Goal: Task Accomplishment & Management: Use online tool/utility

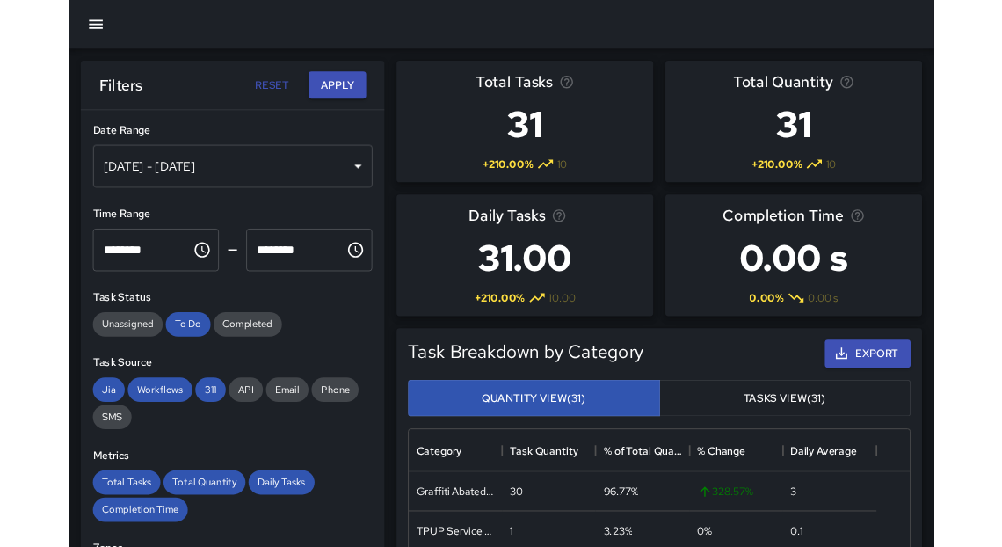
scroll to position [515, 570]
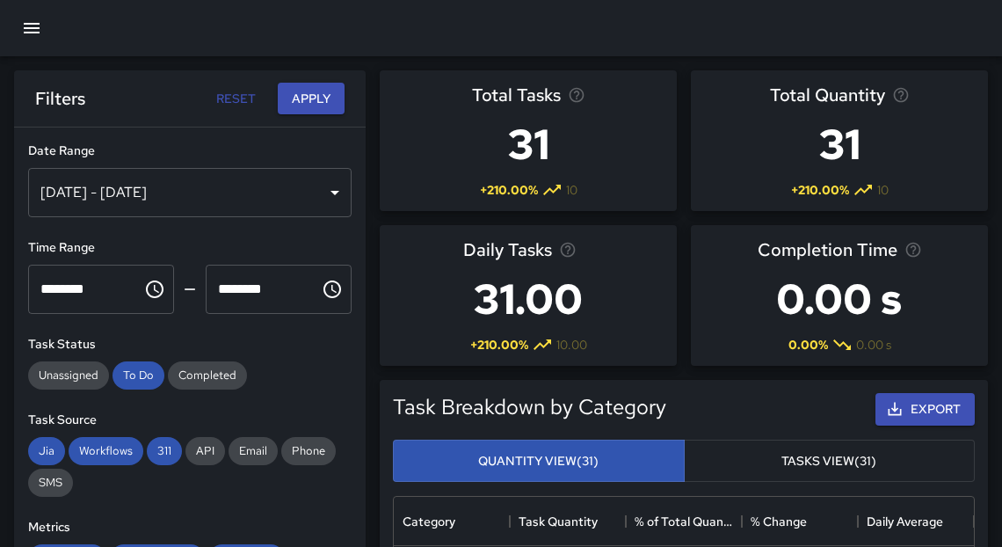
click at [24, 29] on icon "button" at bounding box center [31, 28] width 21 height 21
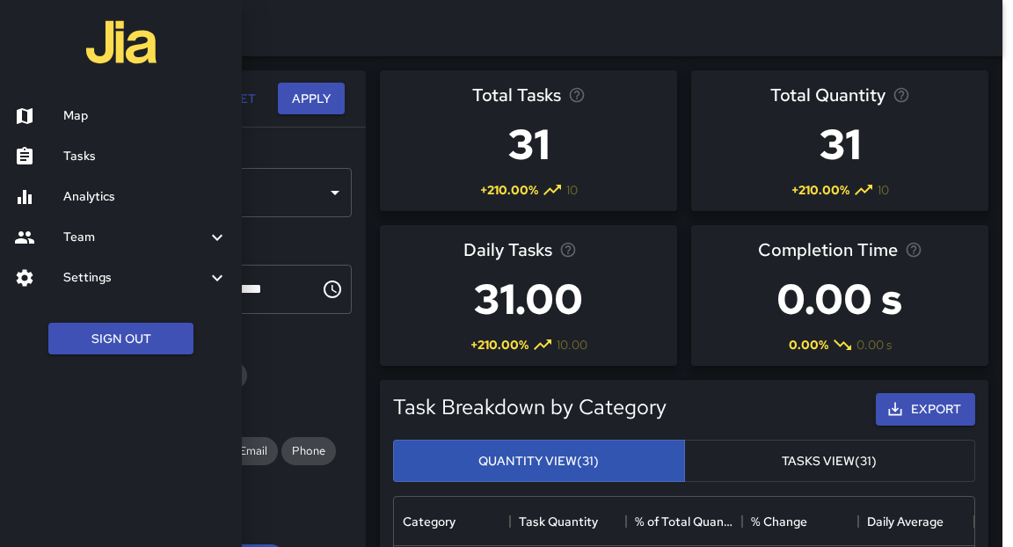
click at [66, 121] on h6 "Map" at bounding box center [145, 115] width 164 height 19
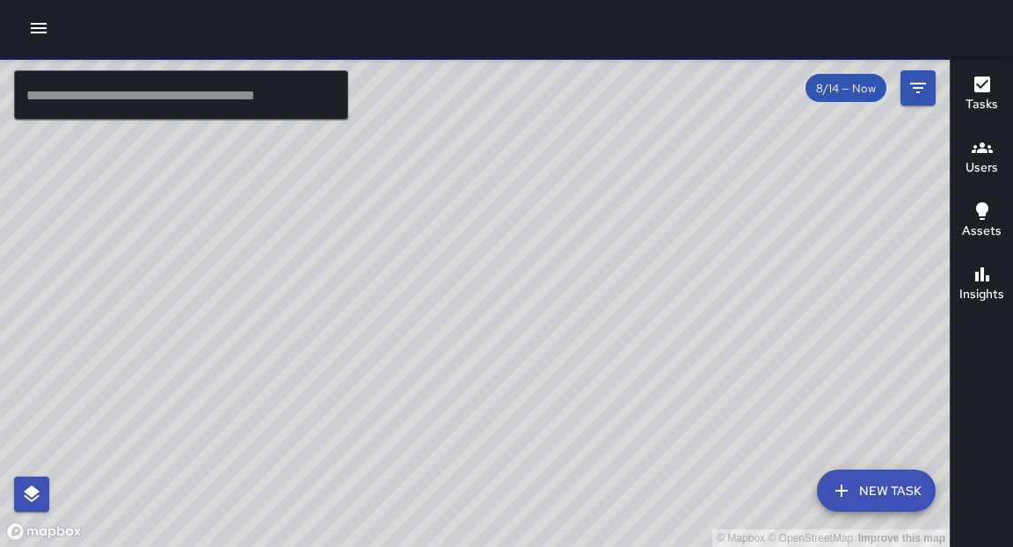
drag, startPoint x: 460, startPoint y: 215, endPoint x: 331, endPoint y: 352, distance: 187.8
click at [331, 352] on div "© Mapbox © OpenStreetMap Improve this map" at bounding box center [474, 301] width 949 height 491
drag, startPoint x: 356, startPoint y: 408, endPoint x: 455, endPoint y: 224, distance: 208.9
click at [455, 224] on div "© Mapbox © OpenStreetMap Improve this map" at bounding box center [474, 301] width 949 height 491
drag, startPoint x: 381, startPoint y: 418, endPoint x: 525, endPoint y: 206, distance: 257.0
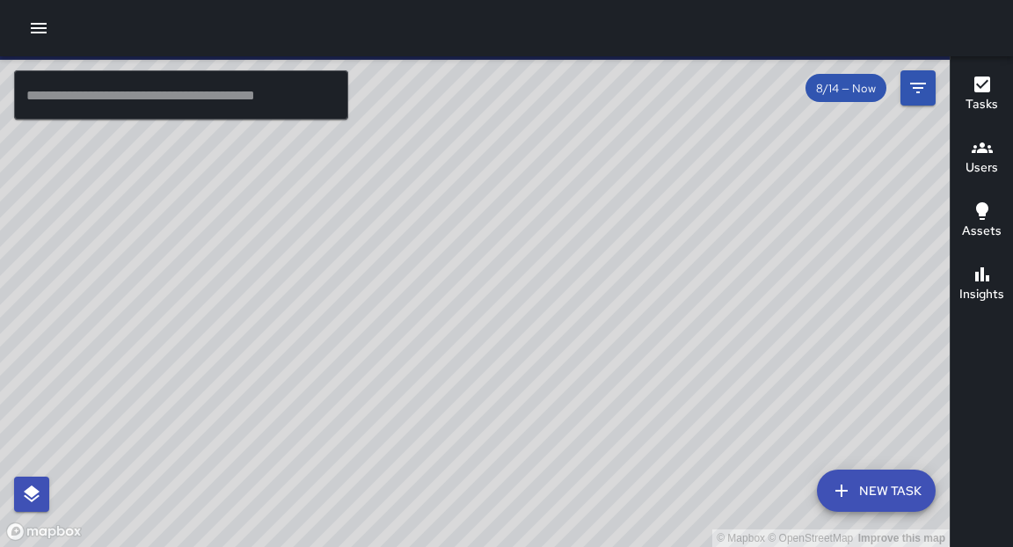
click at [527, 206] on div "© Mapbox © OpenStreetMap Improve this map" at bounding box center [474, 301] width 949 height 491
drag, startPoint x: 264, startPoint y: 535, endPoint x: 427, endPoint y: 270, distance: 311.8
click at [425, 265] on div "© Mapbox © OpenStreetMap Improve this map" at bounding box center [474, 301] width 949 height 491
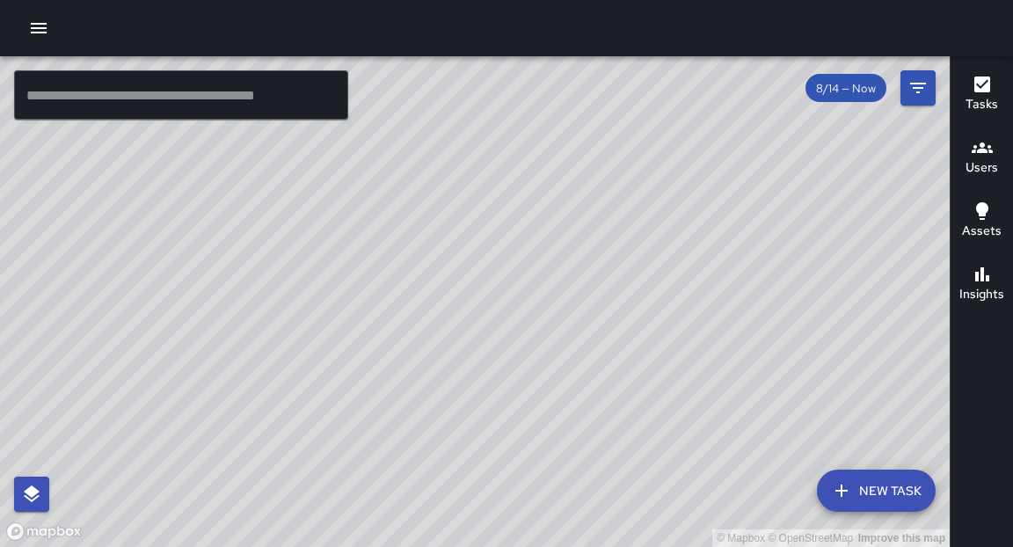
drag, startPoint x: 502, startPoint y: 227, endPoint x: 433, endPoint y: 484, distance: 266.6
click at [431, 515] on div "© Mapbox © OpenStreetMap Improve this map" at bounding box center [474, 301] width 949 height 491
drag, startPoint x: 260, startPoint y: 226, endPoint x: 207, endPoint y: 476, distance: 255.2
click at [207, 476] on div "© Mapbox © OpenStreetMap Improve this map" at bounding box center [474, 301] width 949 height 491
drag, startPoint x: 347, startPoint y: 224, endPoint x: 329, endPoint y: 385, distance: 161.9
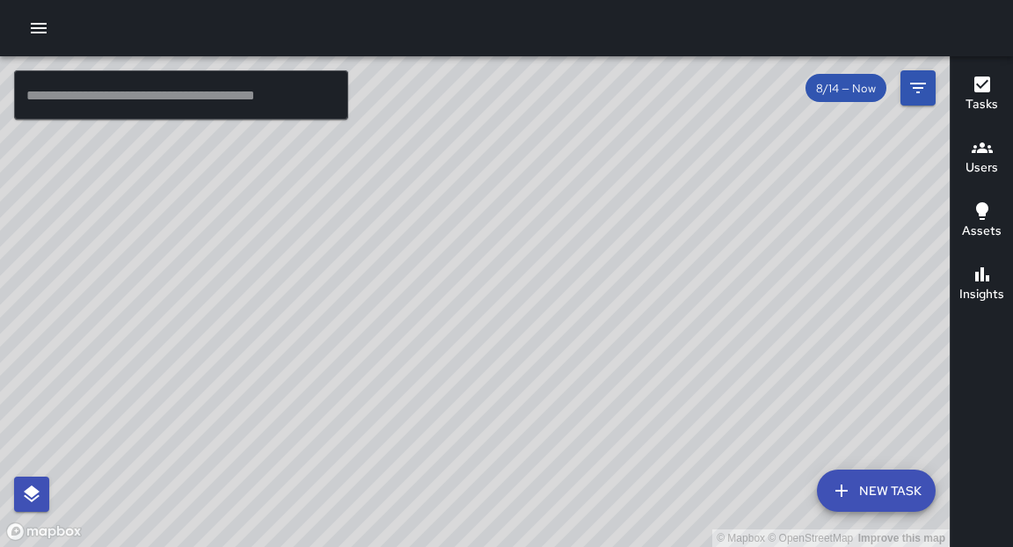
click at [331, 388] on div "© Mapbox © OpenStreetMap Improve this map" at bounding box center [474, 301] width 949 height 491
click at [123, 88] on input "text" at bounding box center [181, 94] width 334 height 49
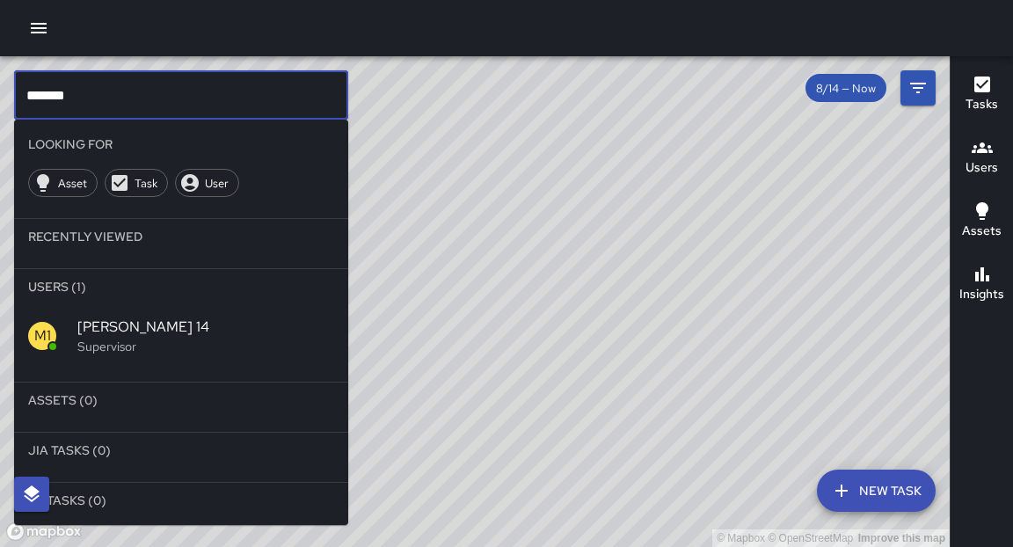
type input "*******"
click at [86, 349] on p "Supervisor" at bounding box center [205, 347] width 257 height 18
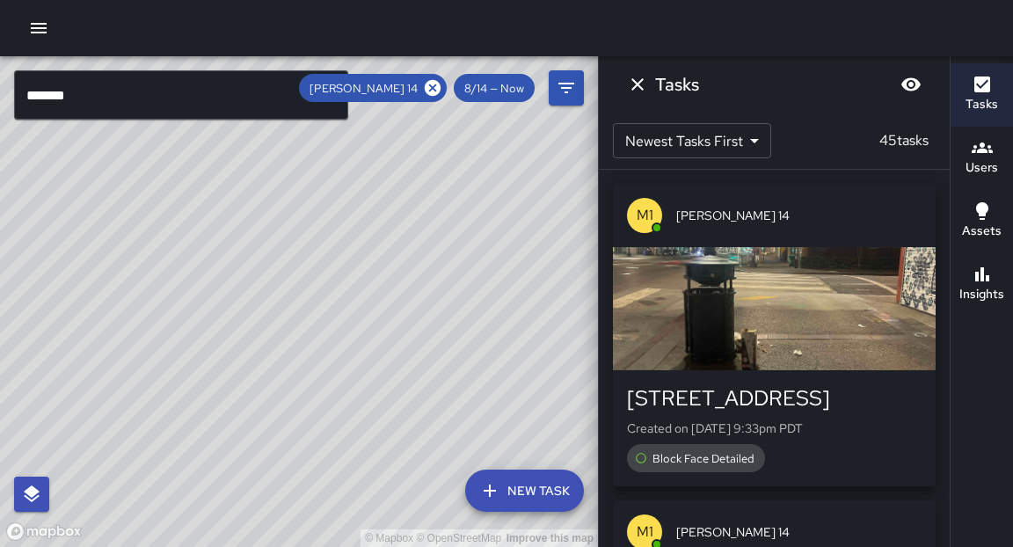
drag, startPoint x: 396, startPoint y: 338, endPoint x: 426, endPoint y: 278, distance: 68.0
click at [425, 281] on div "© Mapbox © OpenStreetMap Improve this map" at bounding box center [299, 301] width 598 height 491
drag, startPoint x: 488, startPoint y: 251, endPoint x: 425, endPoint y: 351, distance: 117.3
click at [425, 351] on div "© Mapbox © OpenStreetMap Improve this map" at bounding box center [299, 301] width 598 height 491
click at [33, 23] on icon "button" at bounding box center [38, 28] width 21 height 21
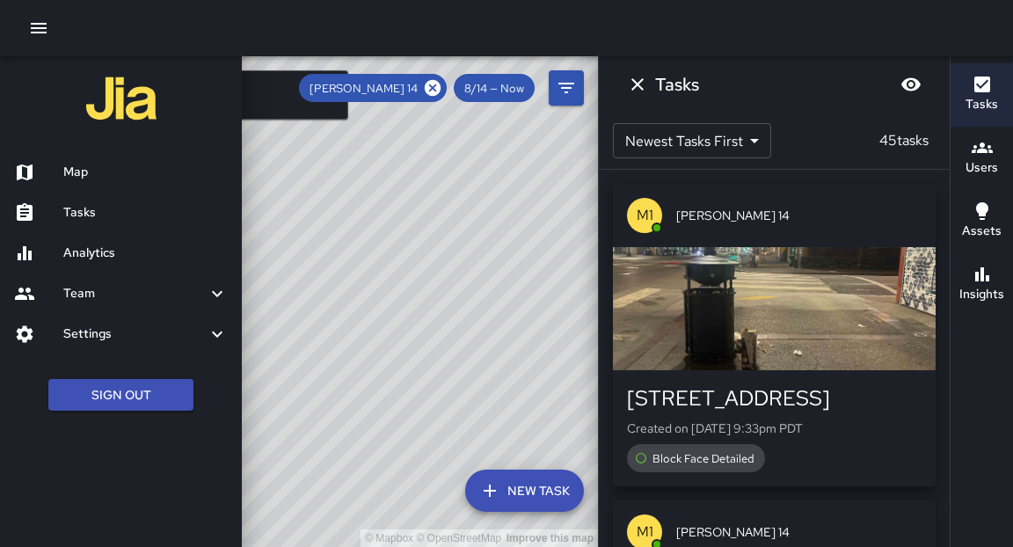
click at [91, 214] on h6 "Tasks" at bounding box center [145, 212] width 164 height 19
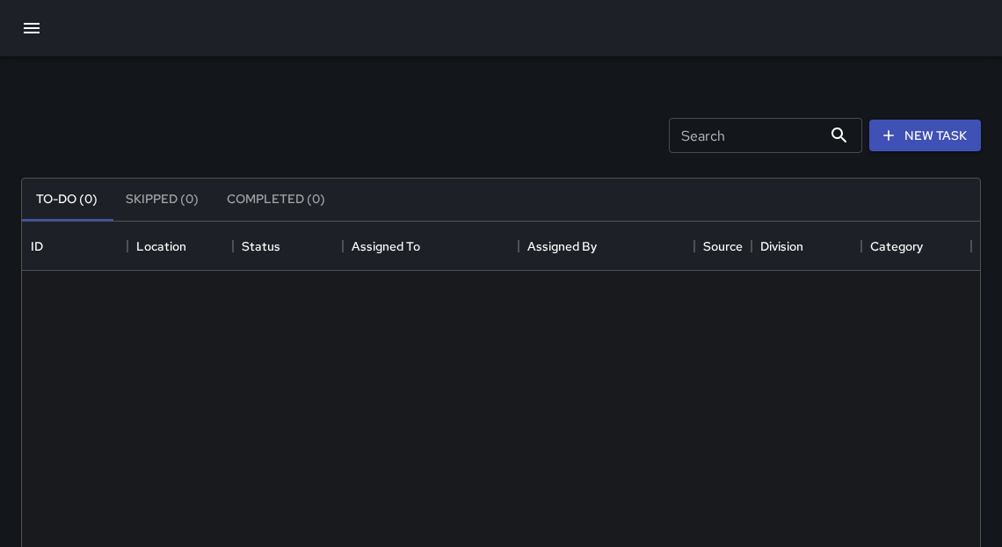
scroll to position [734, 948]
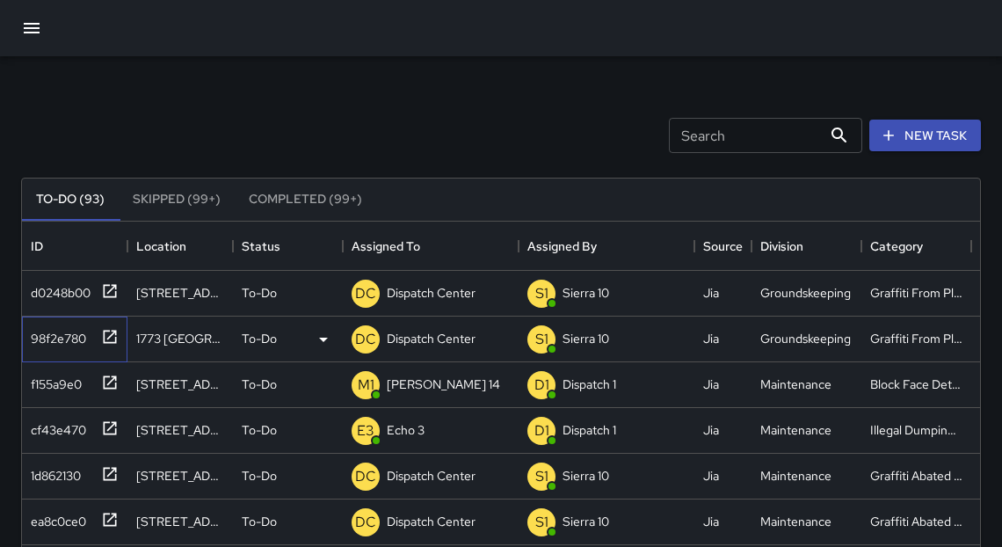
click at [114, 336] on icon at bounding box center [110, 337] width 18 height 18
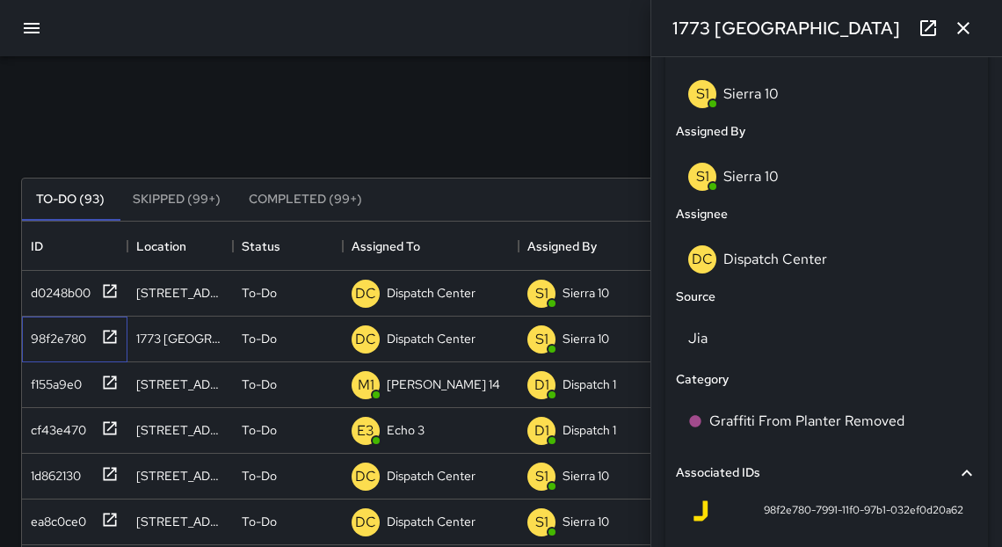
scroll to position [943, 0]
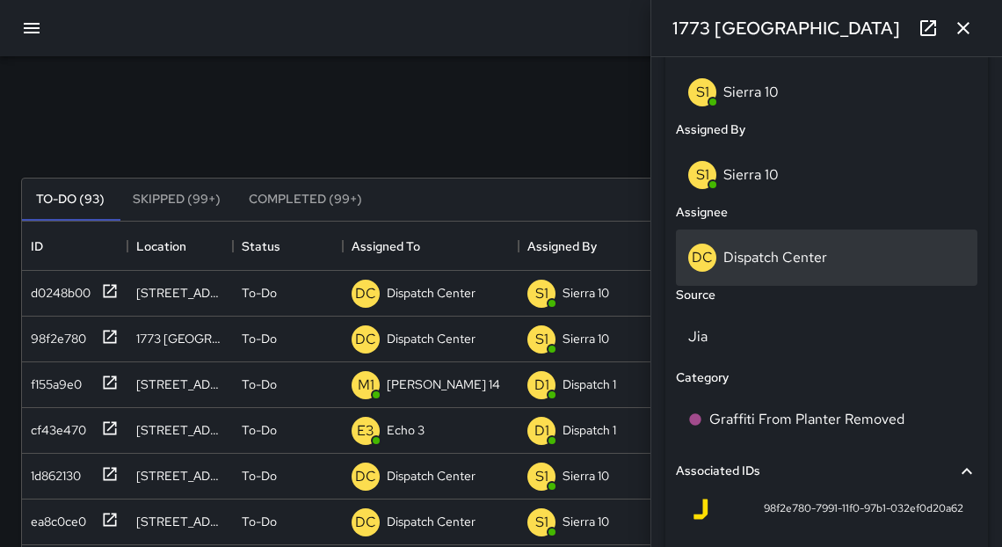
click at [733, 252] on p "Dispatch Center" at bounding box center [776, 257] width 104 height 18
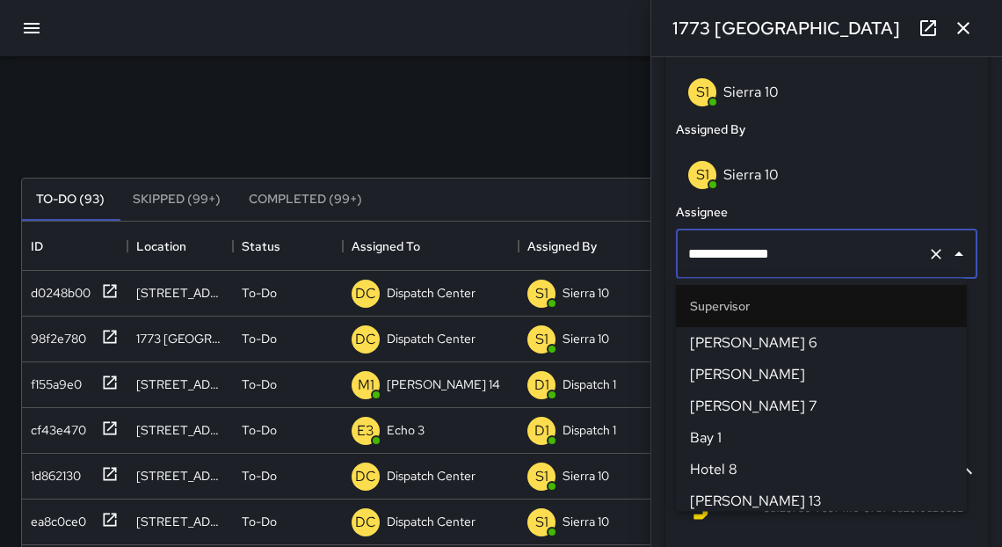
scroll to position [1905, 0]
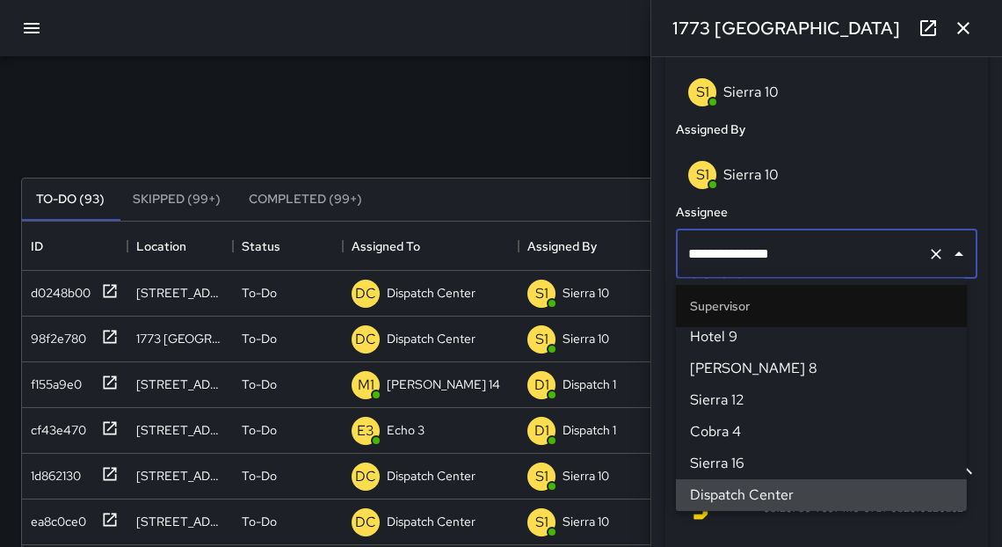
click at [738, 257] on input "**********" at bounding box center [802, 253] width 236 height 33
click at [737, 257] on input "**********" at bounding box center [802, 253] width 236 height 33
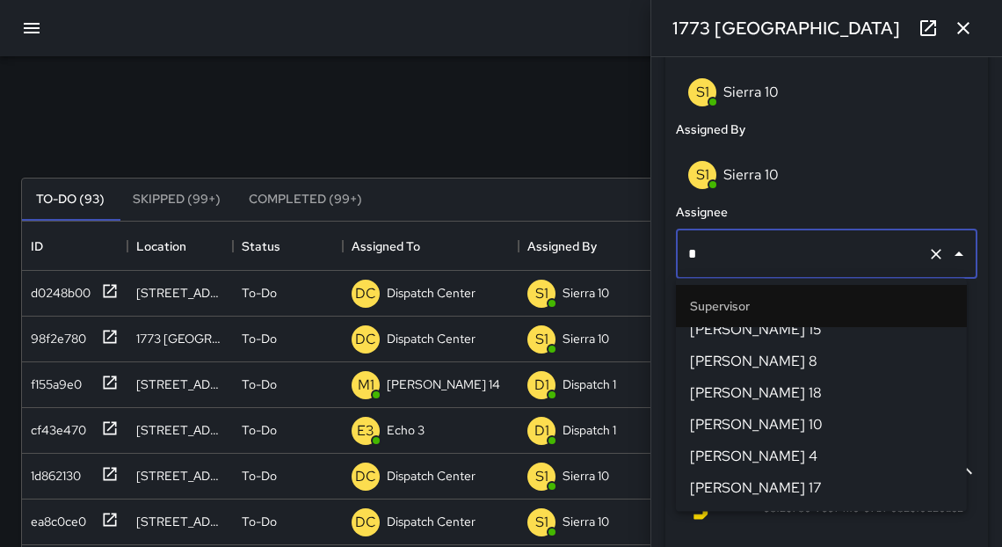
scroll to position [0, 0]
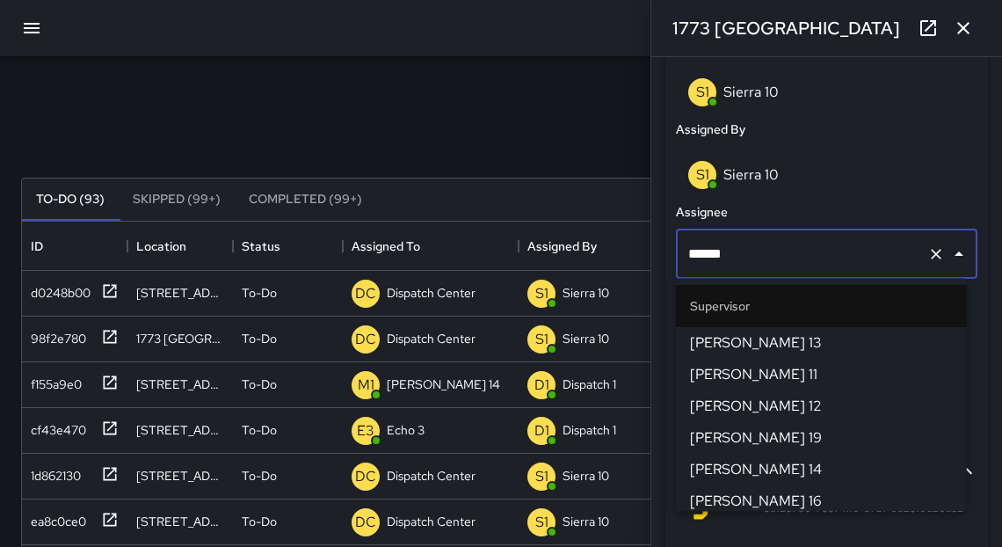
type input "*******"
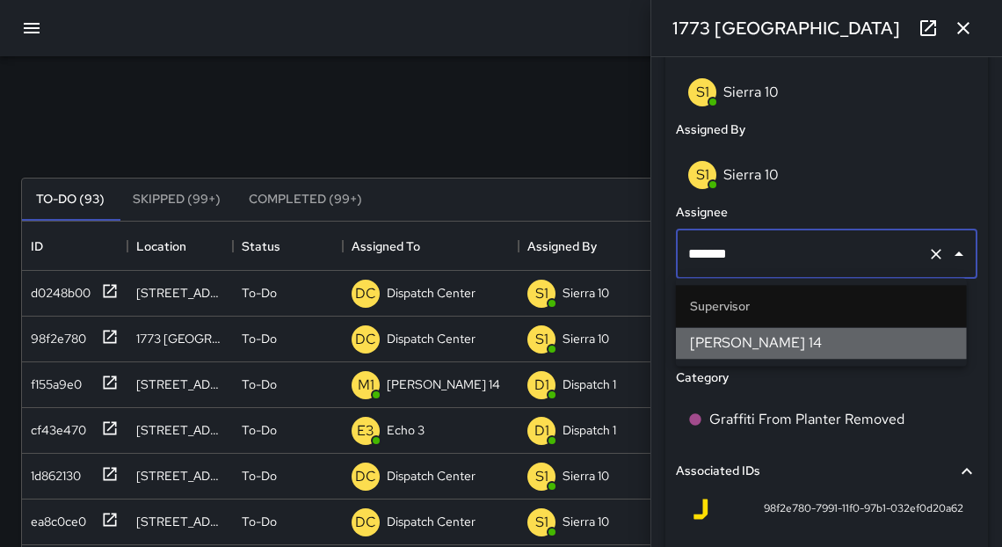
click at [686, 348] on li "[PERSON_NAME] 14" at bounding box center [821, 343] width 291 height 32
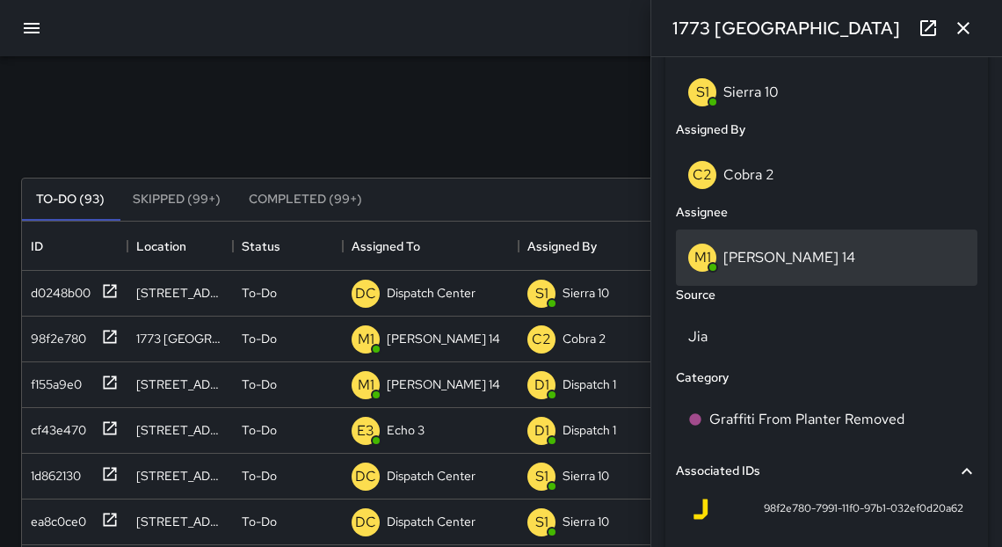
click at [724, 262] on p "[PERSON_NAME] 14" at bounding box center [790, 257] width 132 height 18
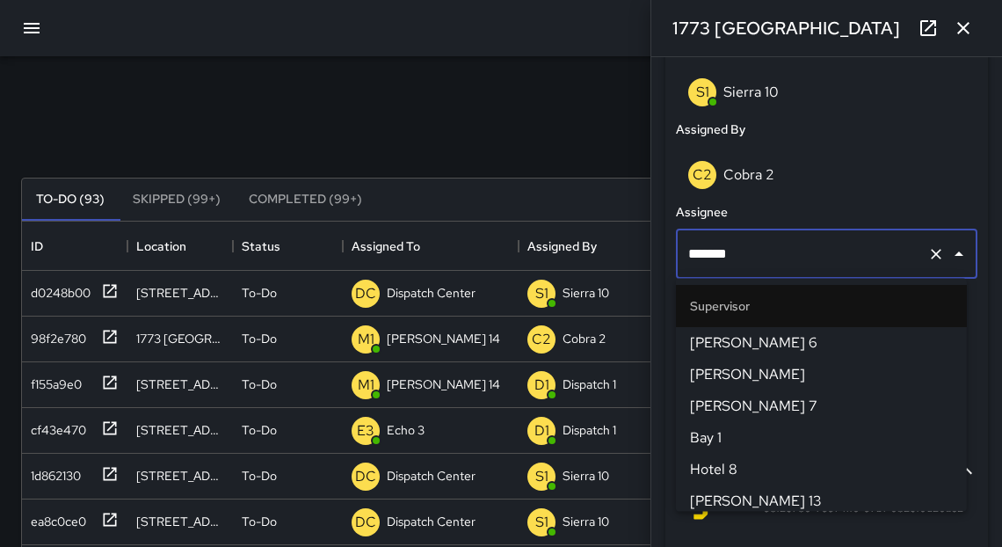
scroll to position [481, 0]
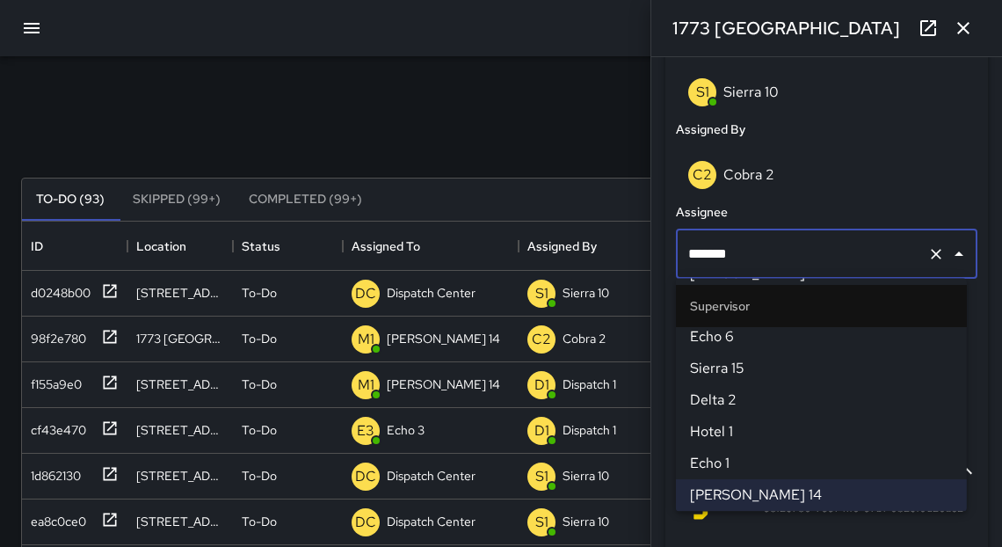
click at [962, 20] on icon "button" at bounding box center [963, 28] width 21 height 21
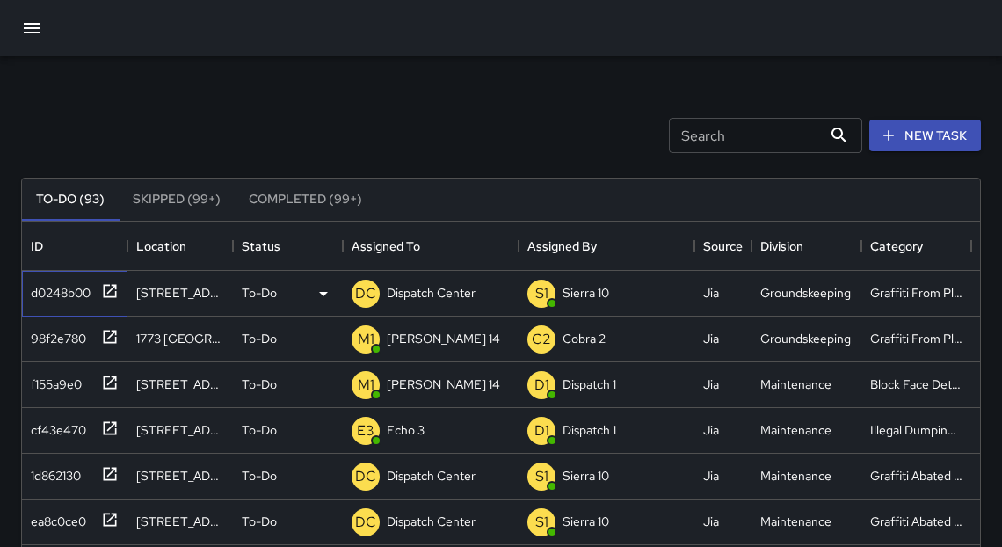
click at [112, 287] on icon at bounding box center [110, 291] width 18 height 18
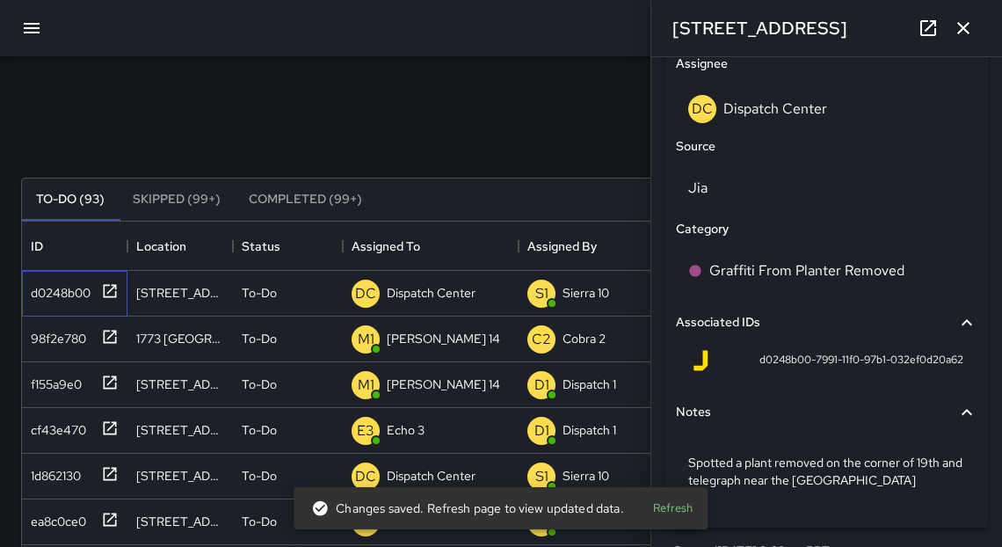
scroll to position [1124, 0]
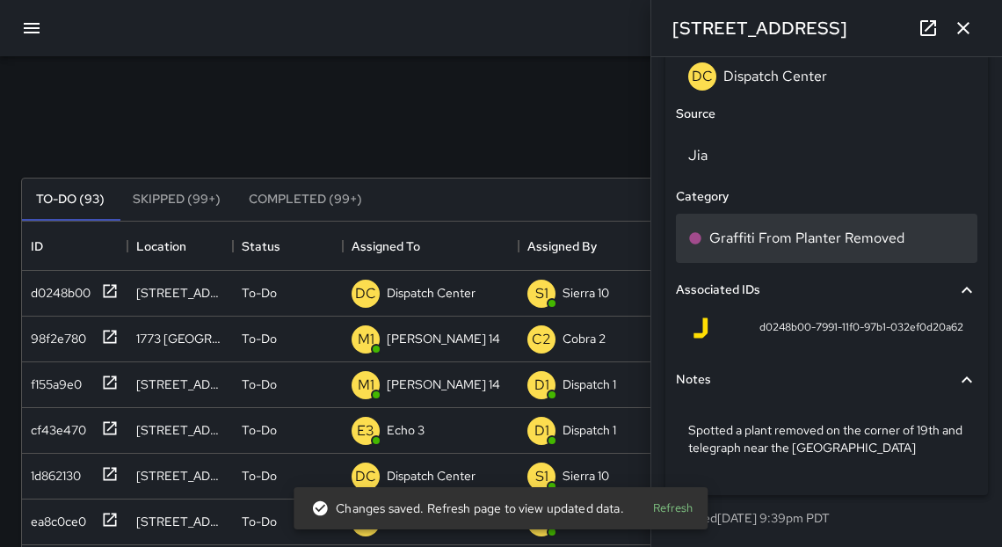
click at [770, 235] on p "Graffiti From Planter Removed" at bounding box center [806, 238] width 195 height 21
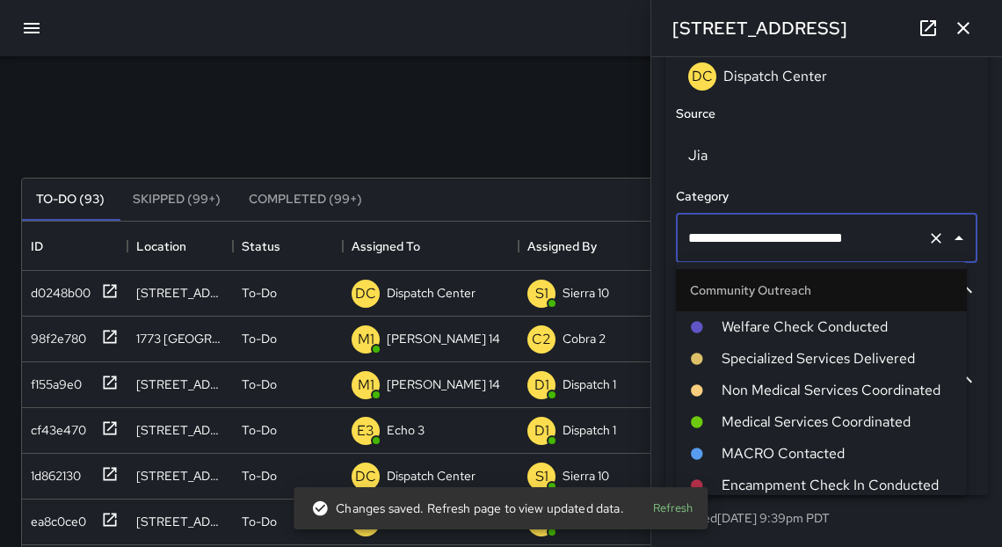
scroll to position [766, 0]
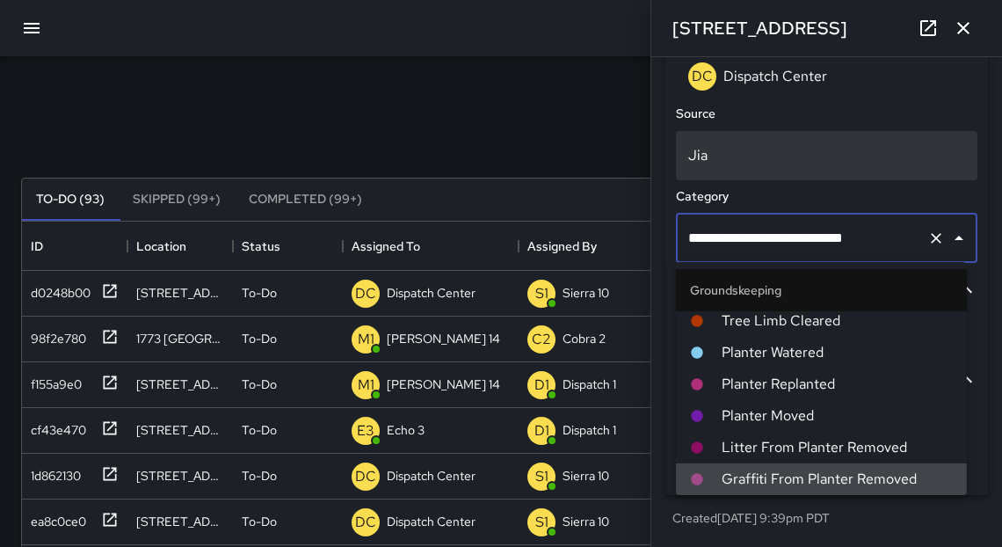
click at [850, 159] on p "Jia" at bounding box center [826, 155] width 277 height 21
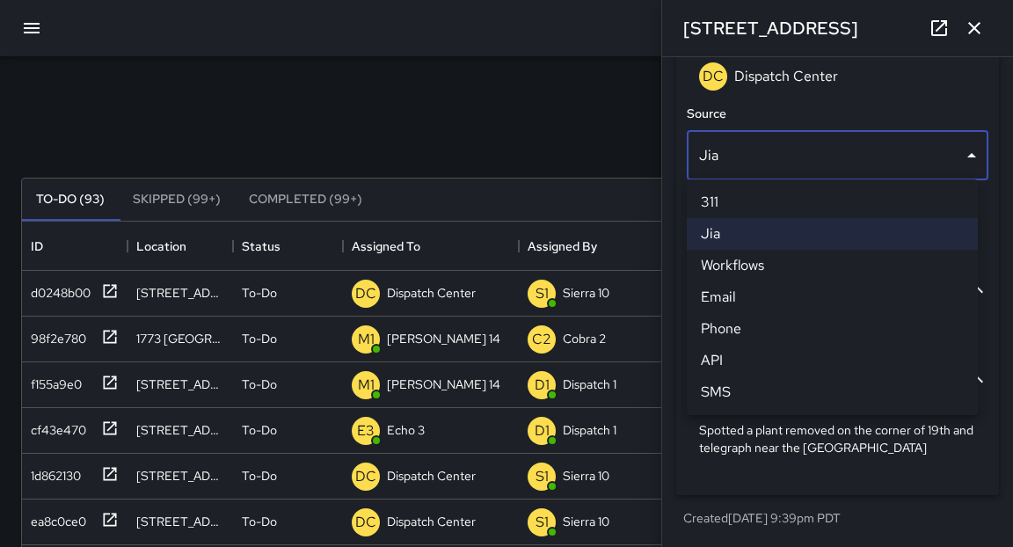
drag, startPoint x: 1007, startPoint y: 477, endPoint x: 1012, endPoint y: 421, distance: 56.5
click at [962, 421] on div at bounding box center [506, 273] width 1013 height 547
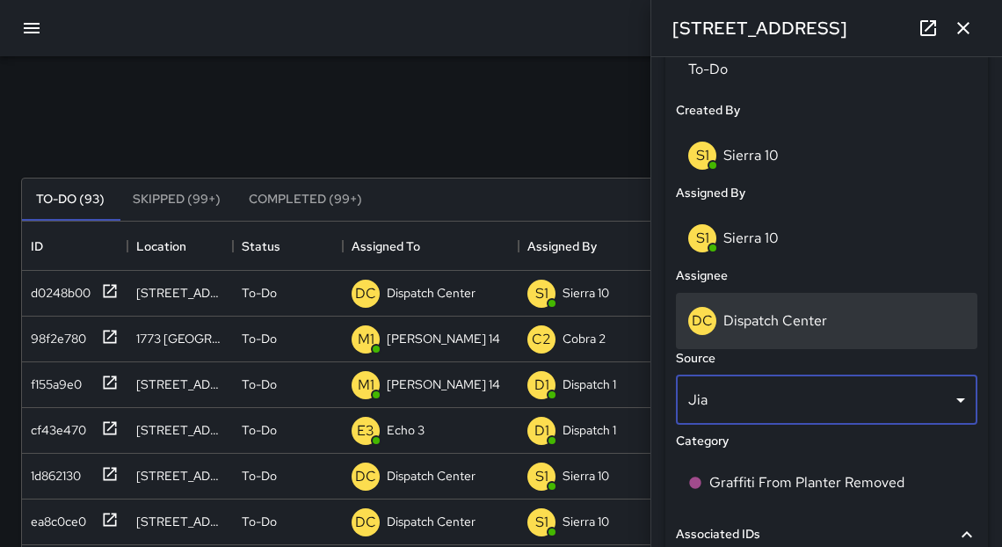
scroll to position [877, 0]
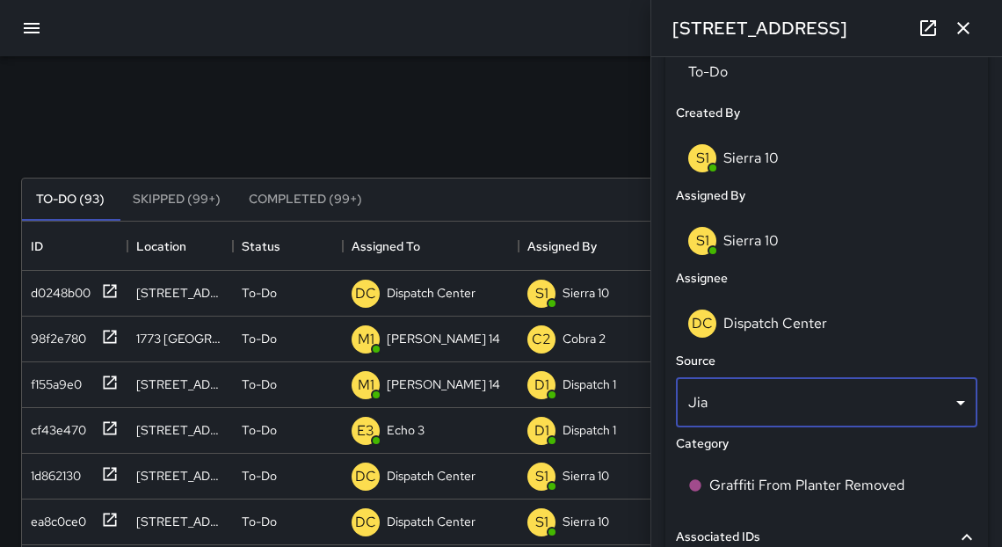
click at [735, 244] on p "Sierra 10" at bounding box center [751, 240] width 55 height 18
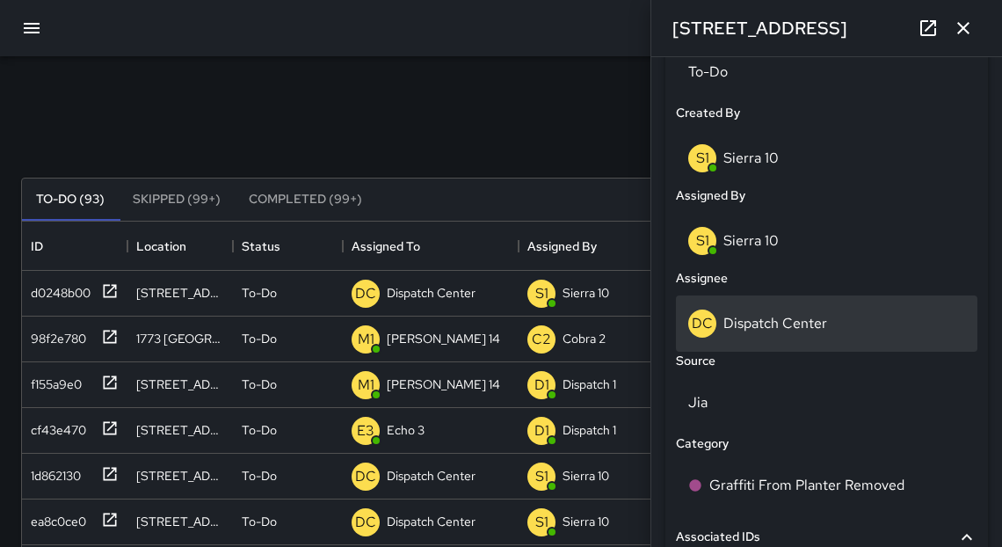
click at [766, 327] on p "Dispatch Center" at bounding box center [776, 323] width 104 height 18
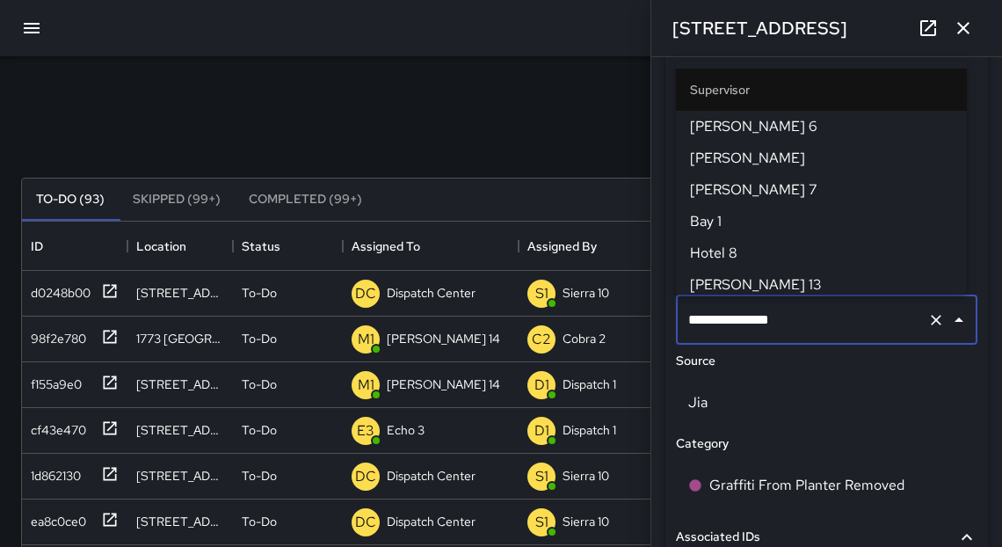
scroll to position [1905, 0]
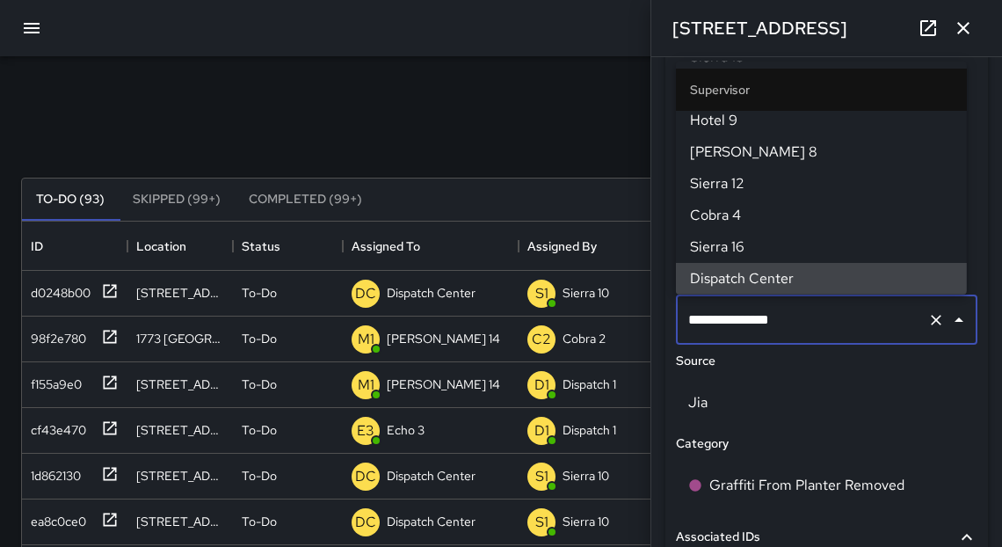
drag, startPoint x: 764, startPoint y: 325, endPoint x: 701, endPoint y: 316, distance: 63.9
click at [701, 316] on input "**********" at bounding box center [802, 319] width 236 height 33
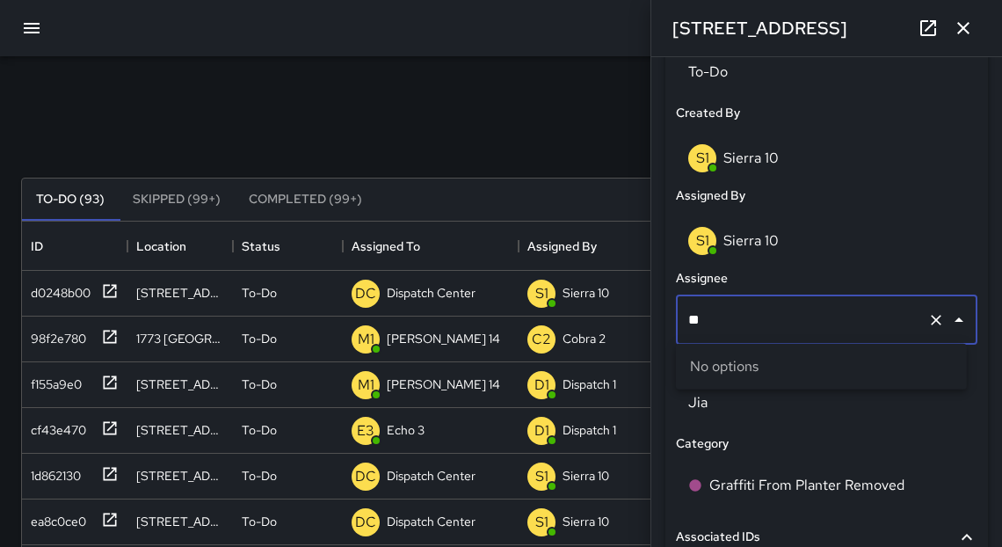
type input "*"
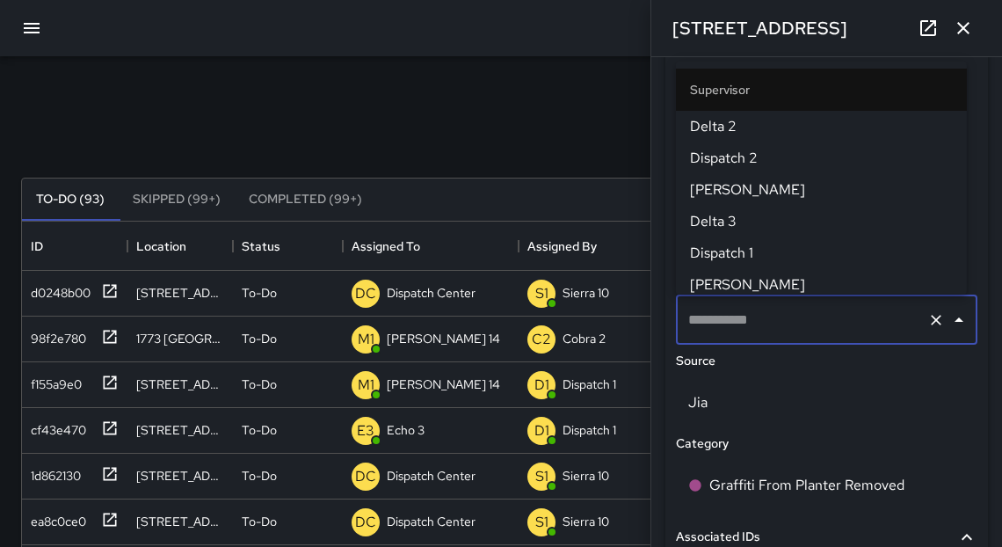
scroll to position [0, 0]
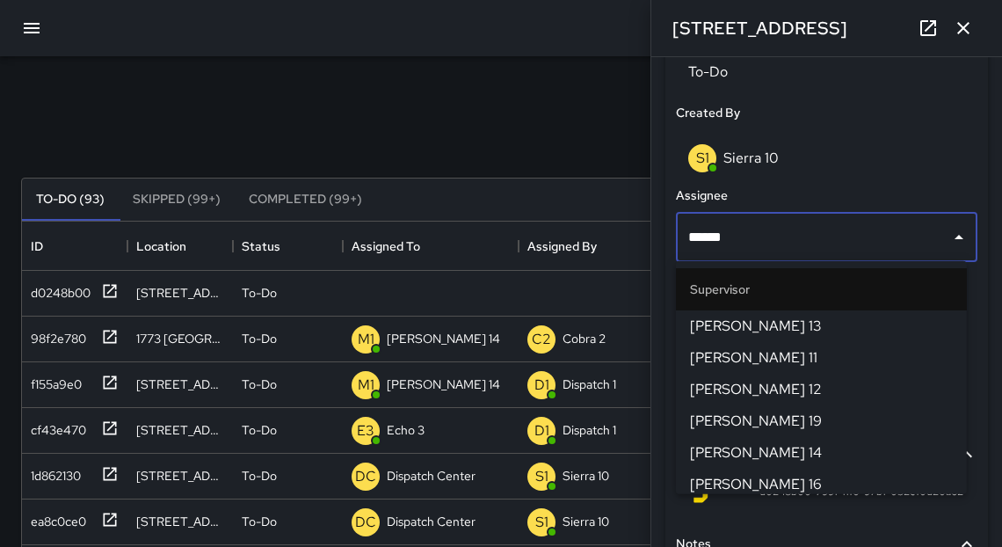
type input "*******"
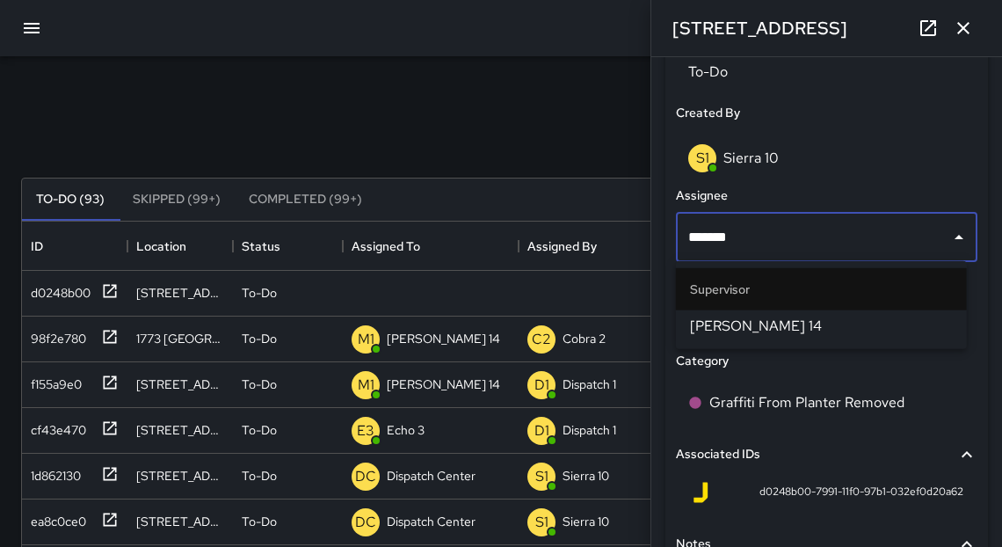
click at [715, 322] on span "[PERSON_NAME] 14" at bounding box center [821, 326] width 263 height 21
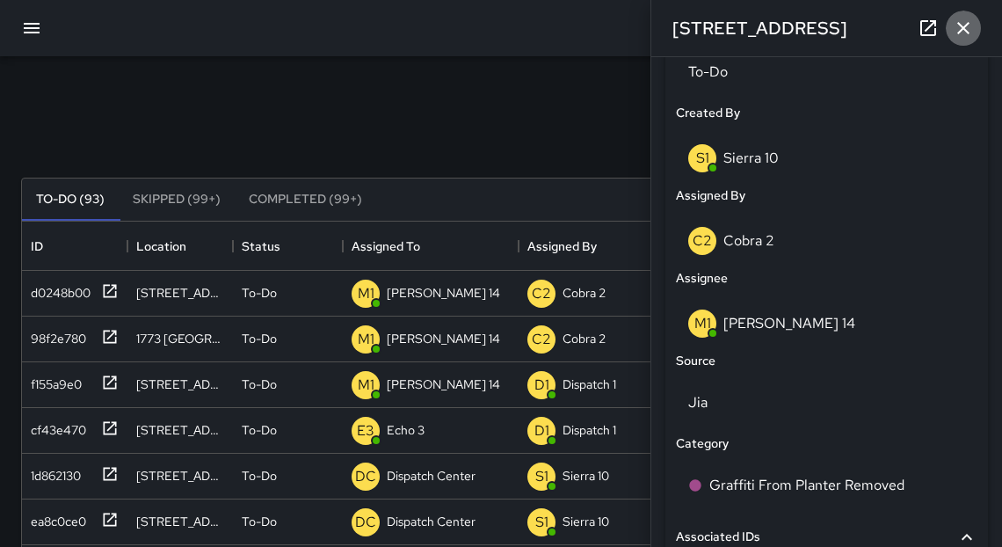
click at [960, 37] on icon "button" at bounding box center [963, 28] width 21 height 21
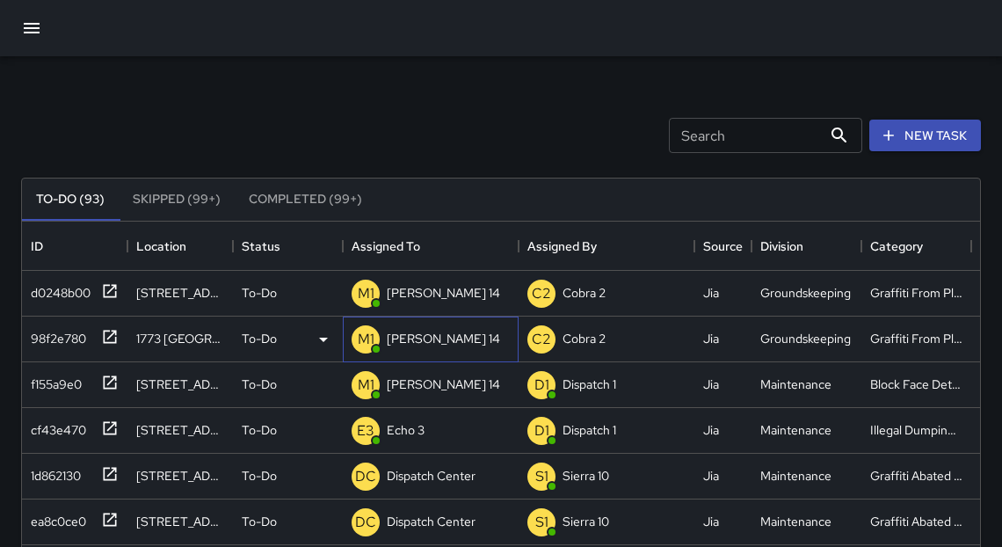
click at [420, 339] on p "[PERSON_NAME] 14" at bounding box center [443, 339] width 113 height 18
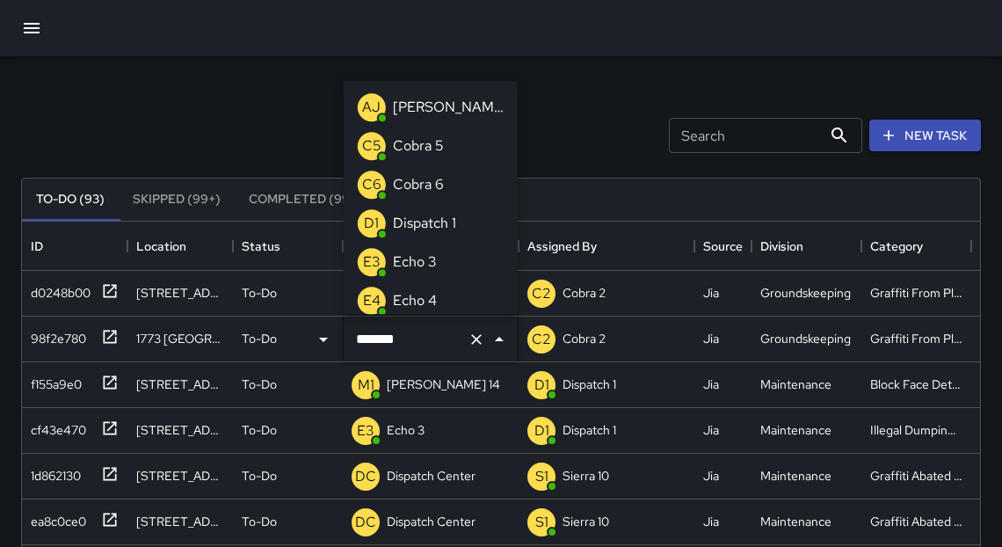
scroll to position [354, 0]
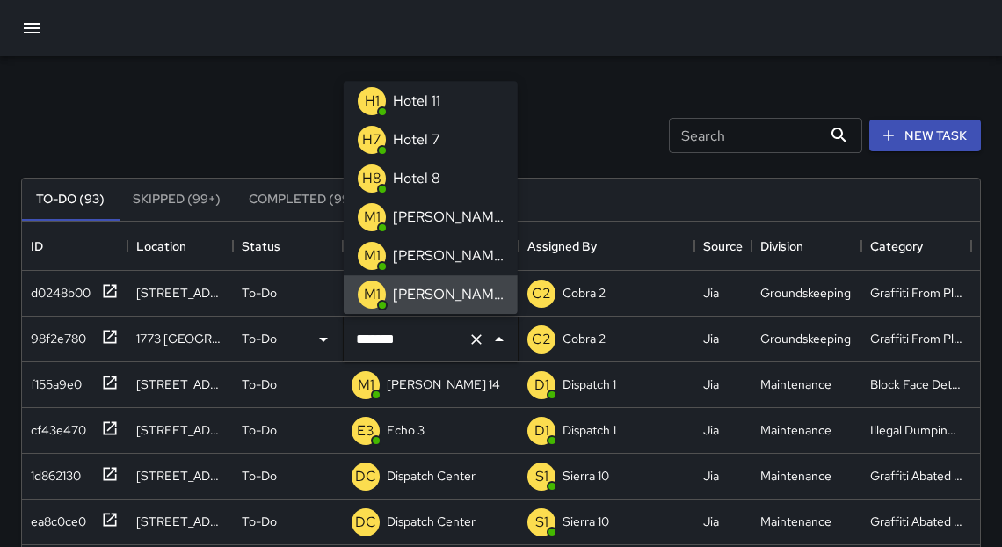
click at [420, 339] on input "*******" at bounding box center [406, 339] width 109 height 33
click at [420, 338] on input "*******" at bounding box center [406, 339] width 109 height 33
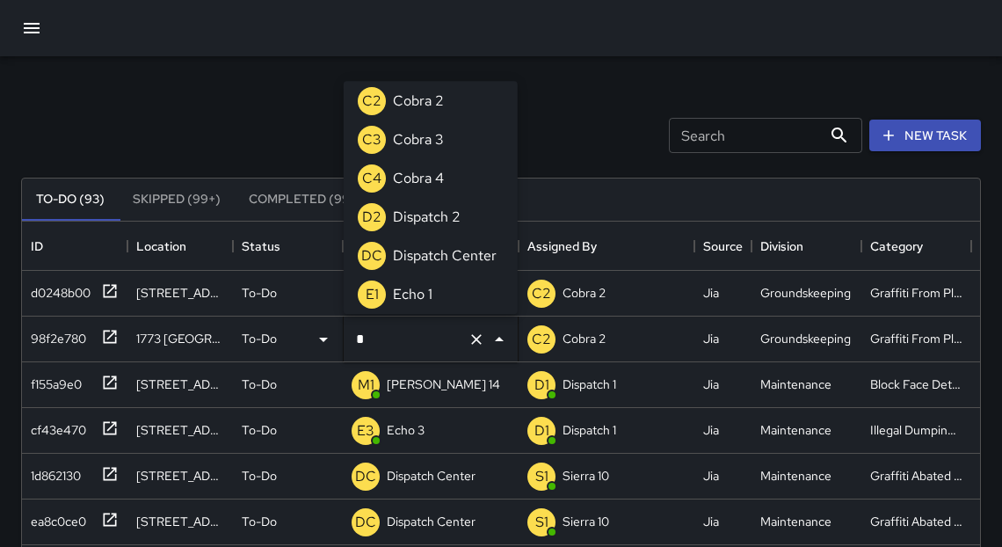
scroll to position [7, 0]
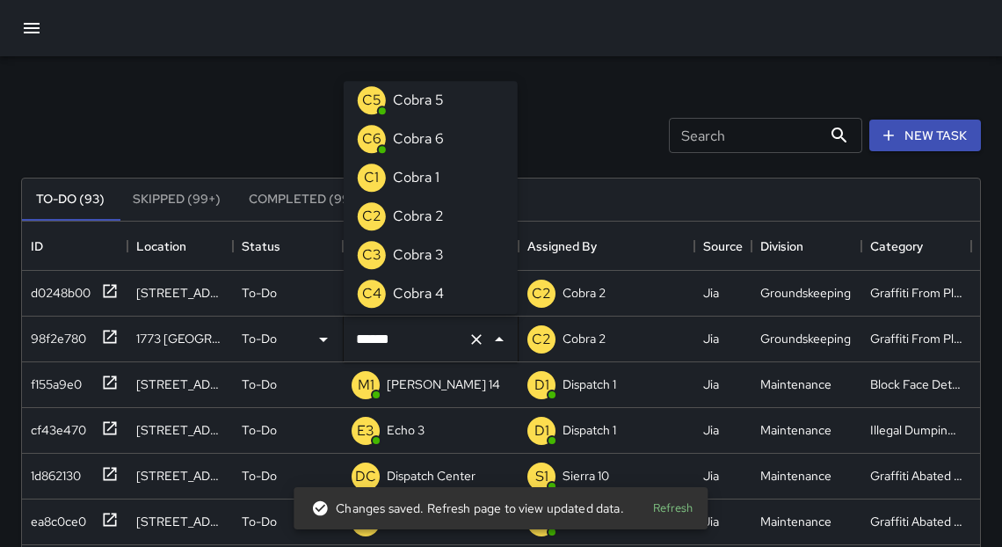
type input "*******"
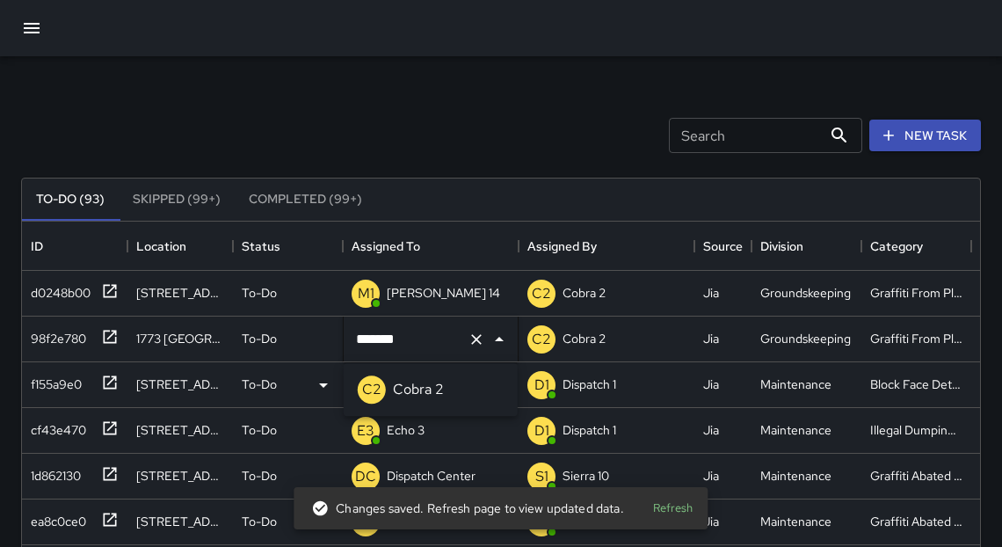
click at [420, 389] on p "Cobra 2" at bounding box center [418, 389] width 51 height 21
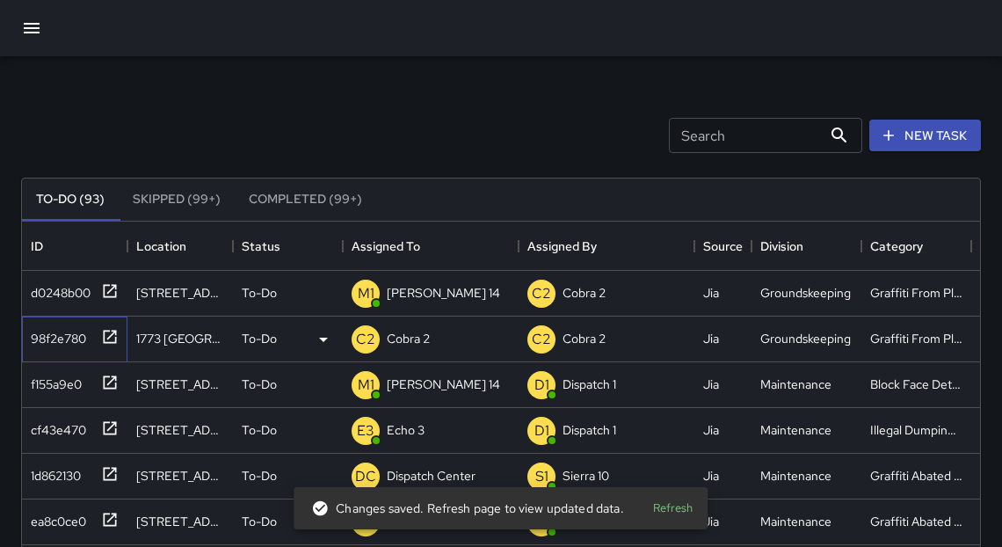
click at [106, 342] on icon at bounding box center [110, 336] width 13 height 13
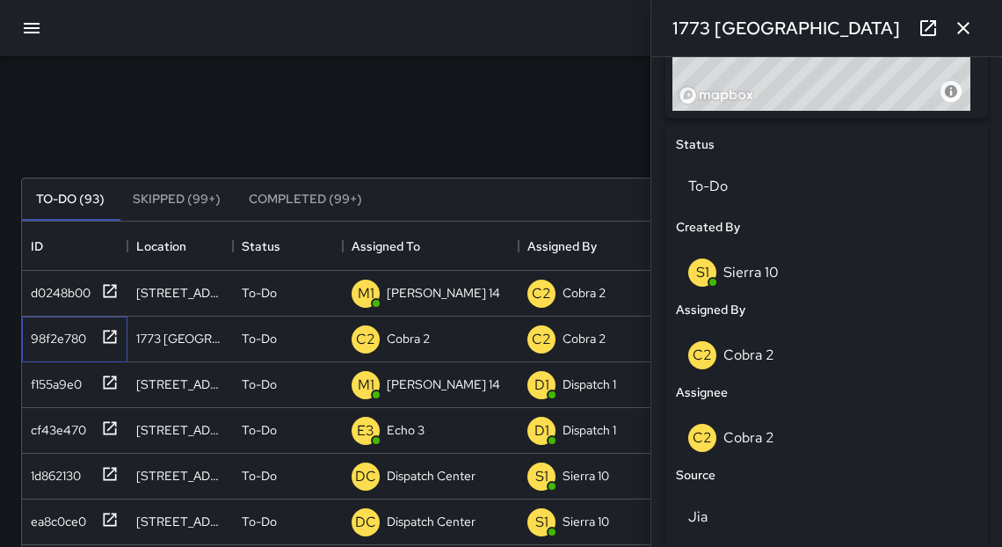
scroll to position [729, 0]
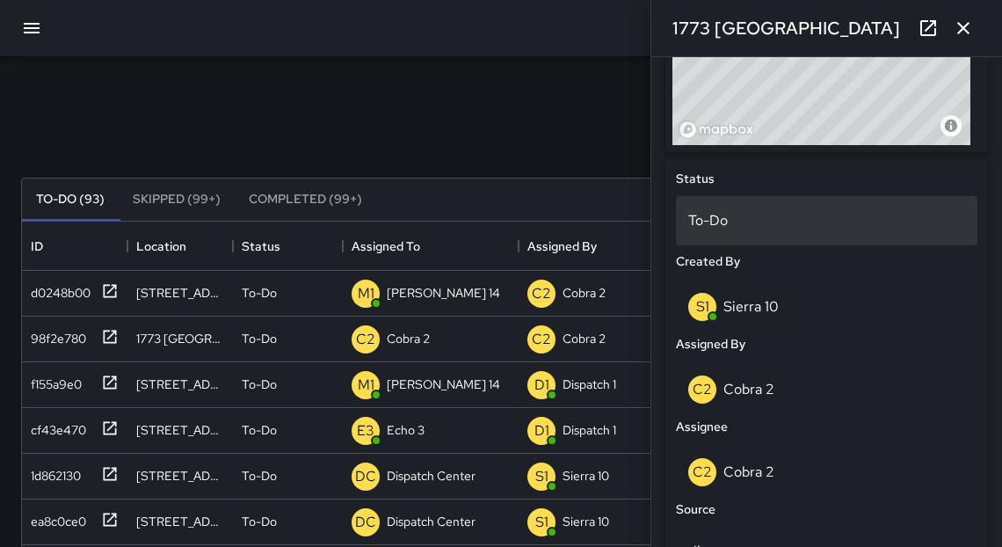
click at [698, 229] on p "To-Do" at bounding box center [826, 220] width 277 height 21
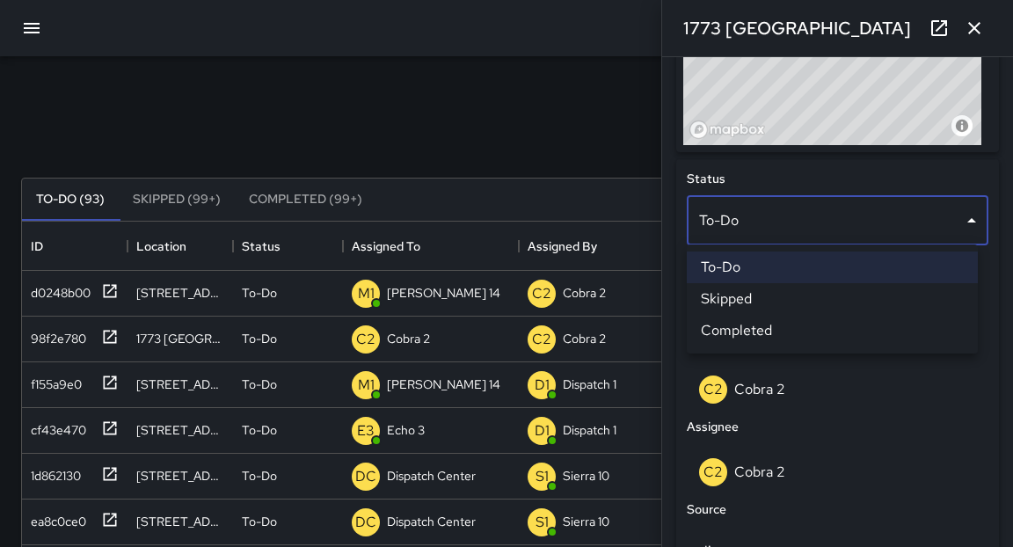
click at [719, 334] on li "Completed" at bounding box center [832, 331] width 291 height 32
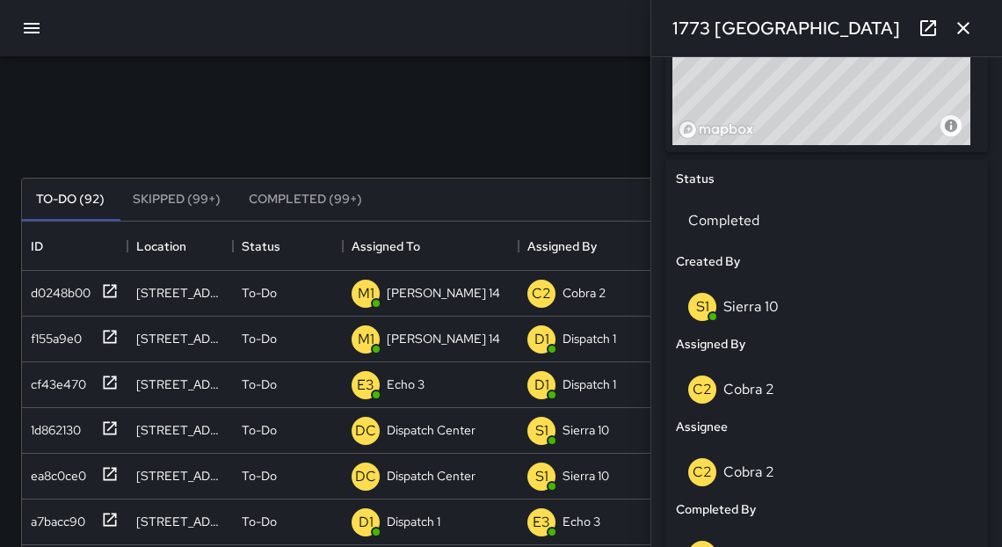
scroll to position [11, 11]
drag, startPoint x: 958, startPoint y: 22, endPoint x: 943, endPoint y: 13, distance: 17.3
click at [957, 21] on icon "button" at bounding box center [963, 28] width 21 height 21
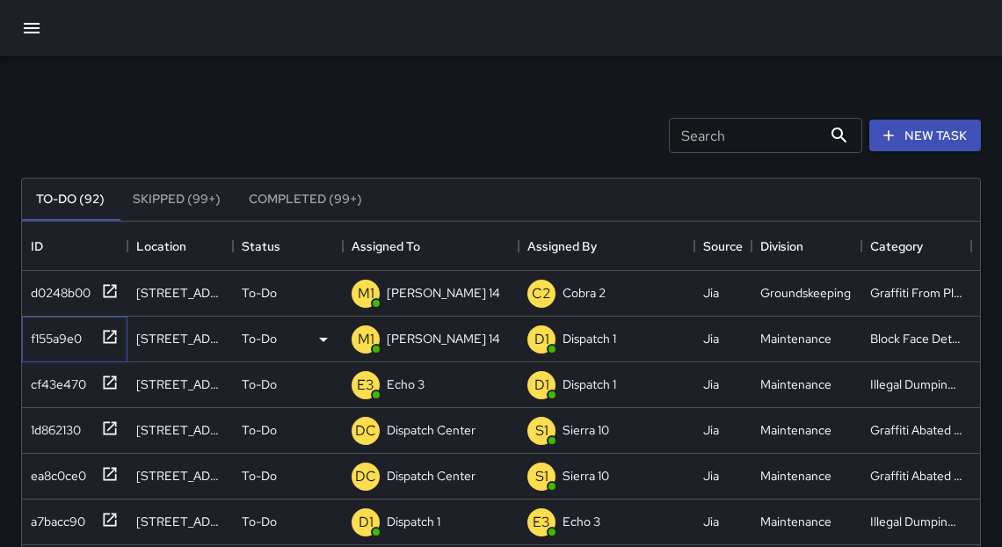
click at [105, 340] on icon at bounding box center [110, 337] width 18 height 18
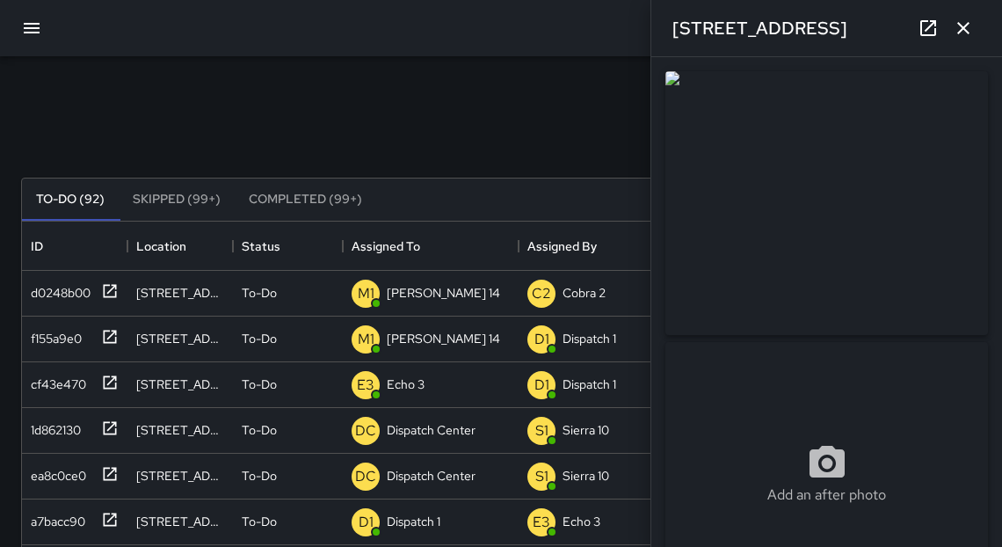
click at [962, 36] on icon "button" at bounding box center [963, 28] width 21 height 21
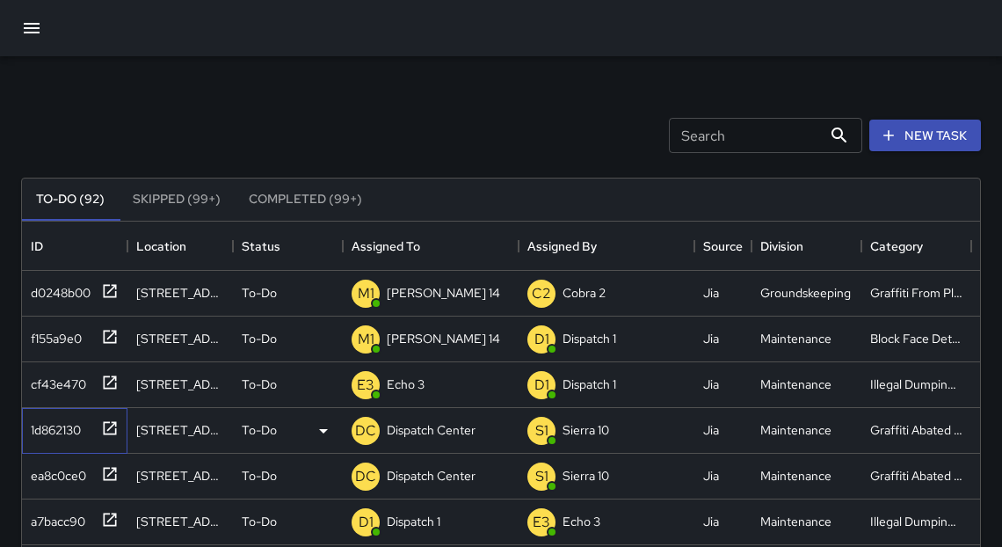
click at [113, 429] on icon at bounding box center [110, 428] width 18 height 18
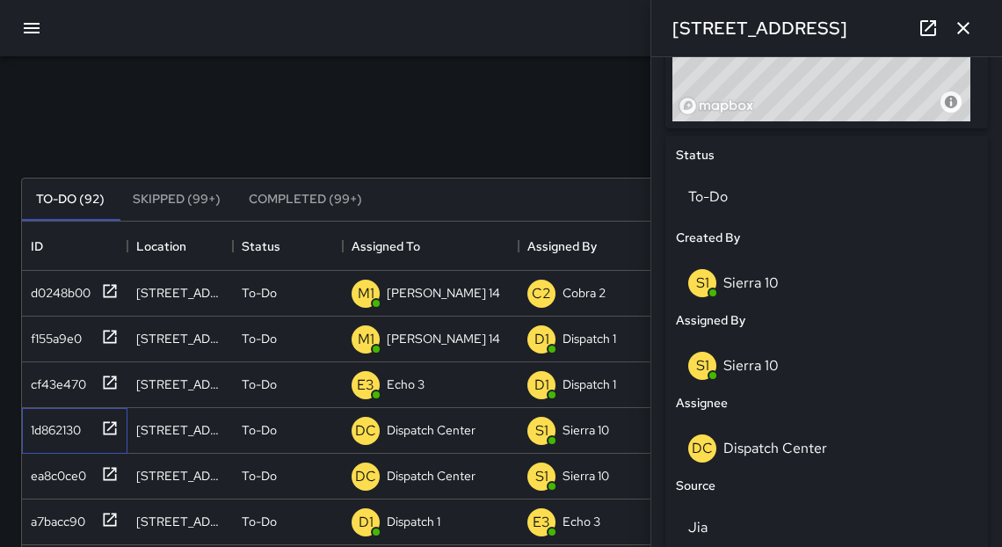
scroll to position [754, 0]
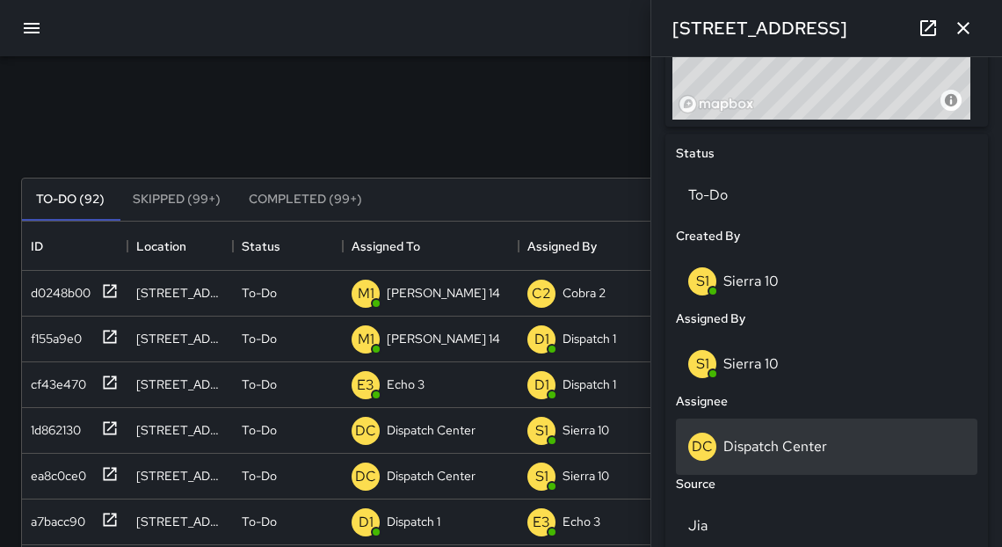
click at [768, 444] on p "Dispatch Center" at bounding box center [776, 446] width 104 height 18
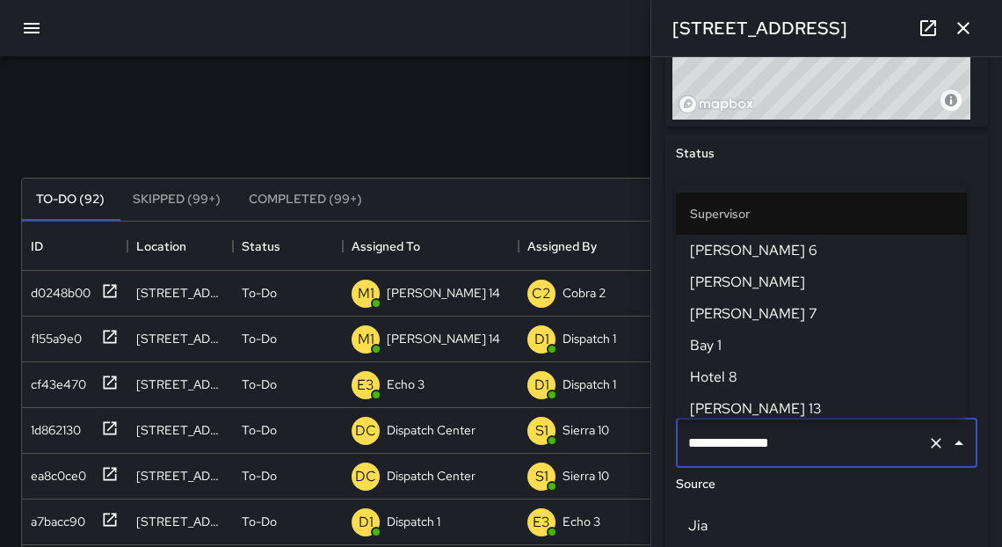
scroll to position [1905, 0]
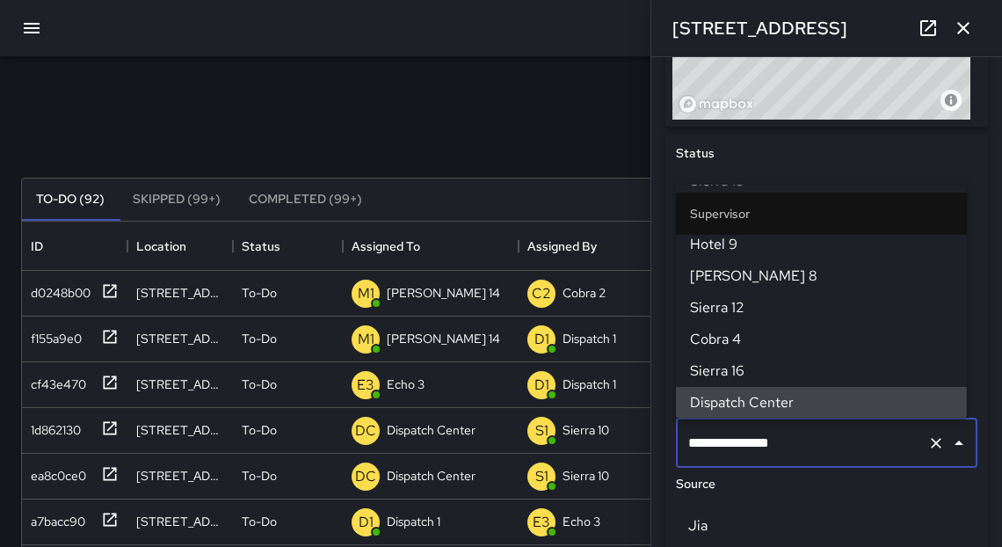
click at [768, 444] on input "**********" at bounding box center [802, 442] width 236 height 33
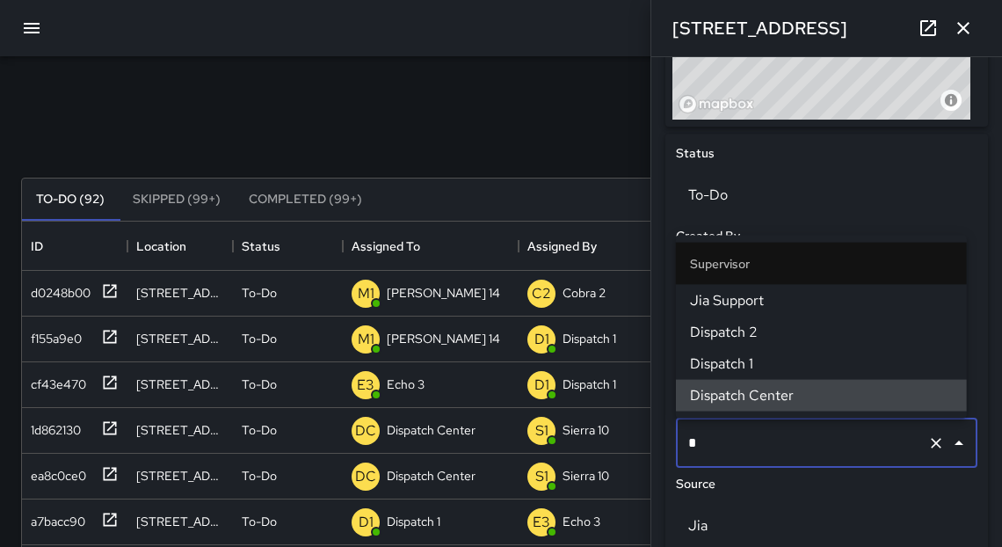
scroll to position [0, 0]
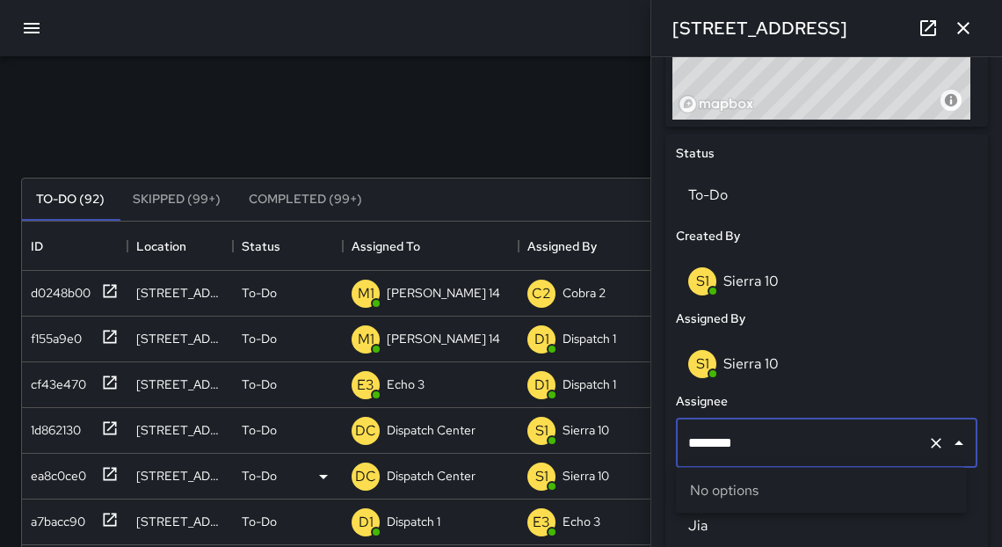
drag, startPoint x: 721, startPoint y: 491, endPoint x: 637, endPoint y: 472, distance: 85.7
click at [637, 472] on body "Search Search New Task To-Do (92) Skipped (99+) Completed (99+) ID Location Sta…" at bounding box center [501, 519] width 1002 height 1038
type input "*"
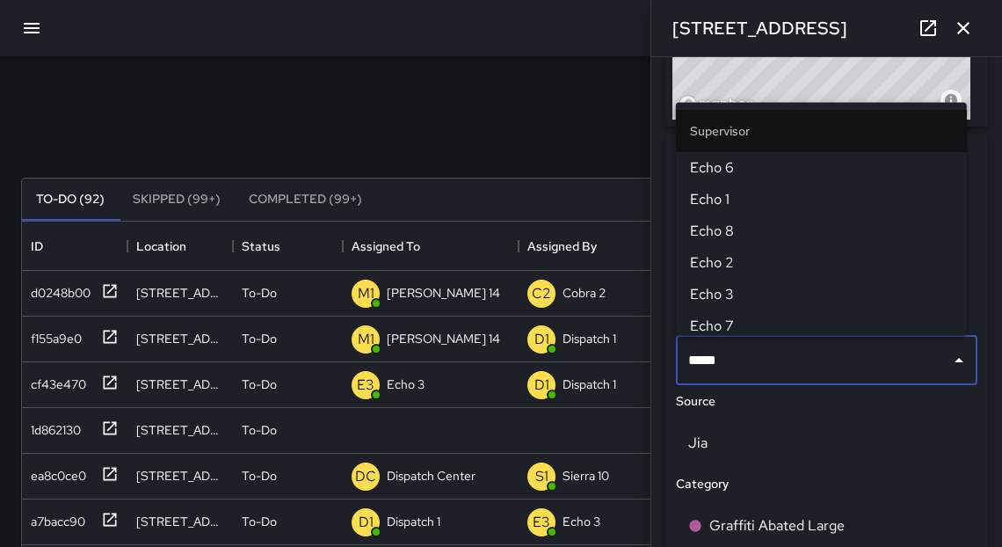
type input "******"
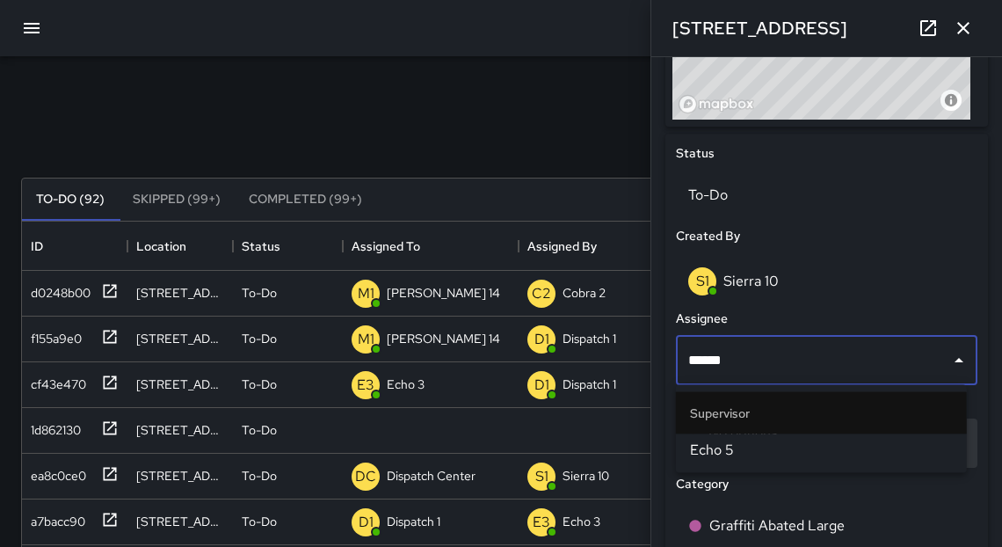
click at [726, 447] on span "Echo 5" at bounding box center [821, 450] width 263 height 21
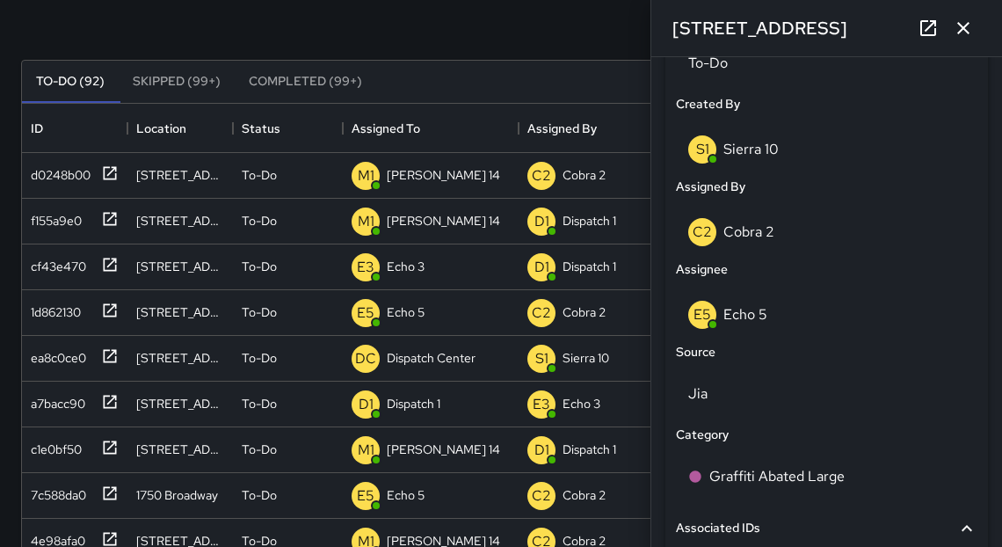
scroll to position [119, 0]
click at [113, 353] on icon at bounding box center [110, 355] width 18 height 18
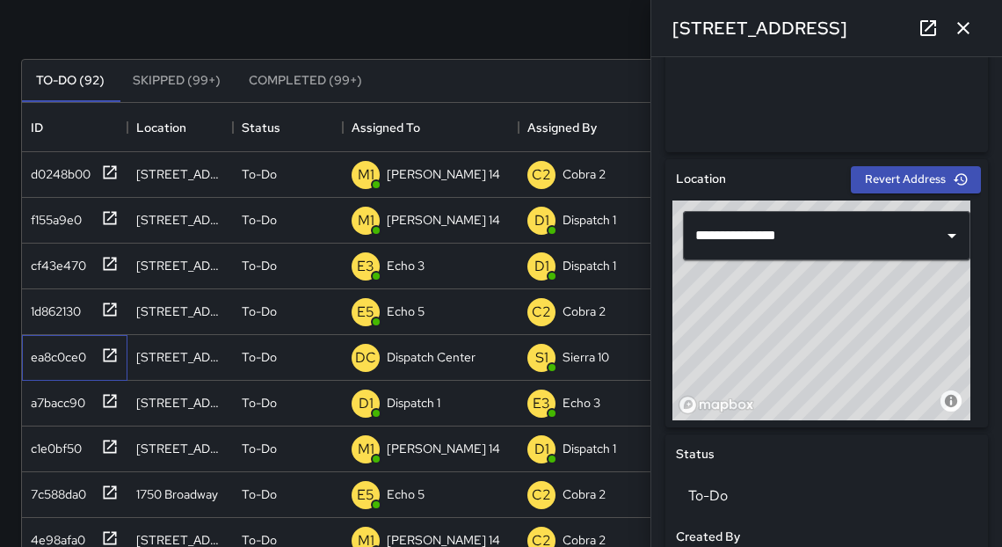
scroll to position [687, 0]
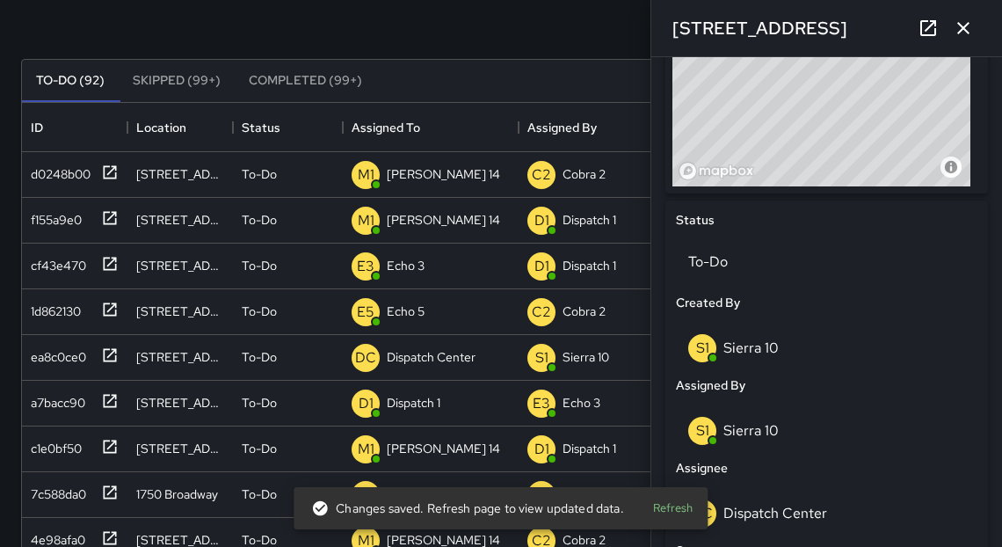
click at [962, 22] on icon "button" at bounding box center [963, 28] width 21 height 21
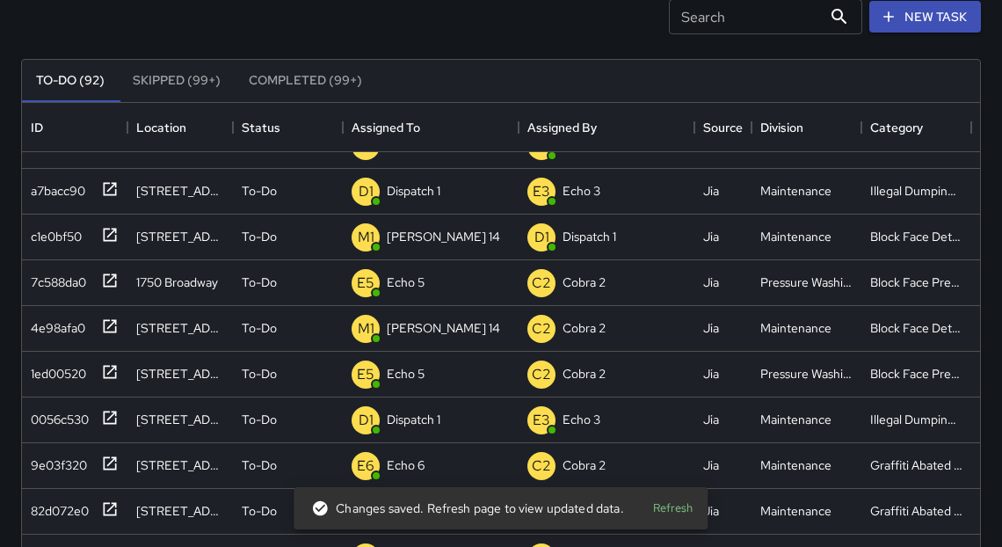
scroll to position [283, 0]
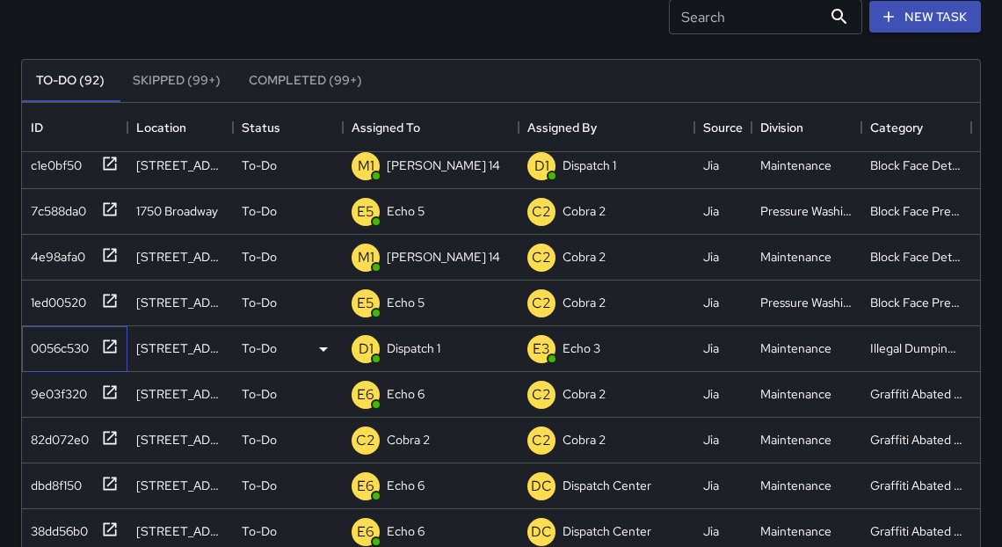
click at [110, 346] on icon at bounding box center [110, 347] width 18 height 18
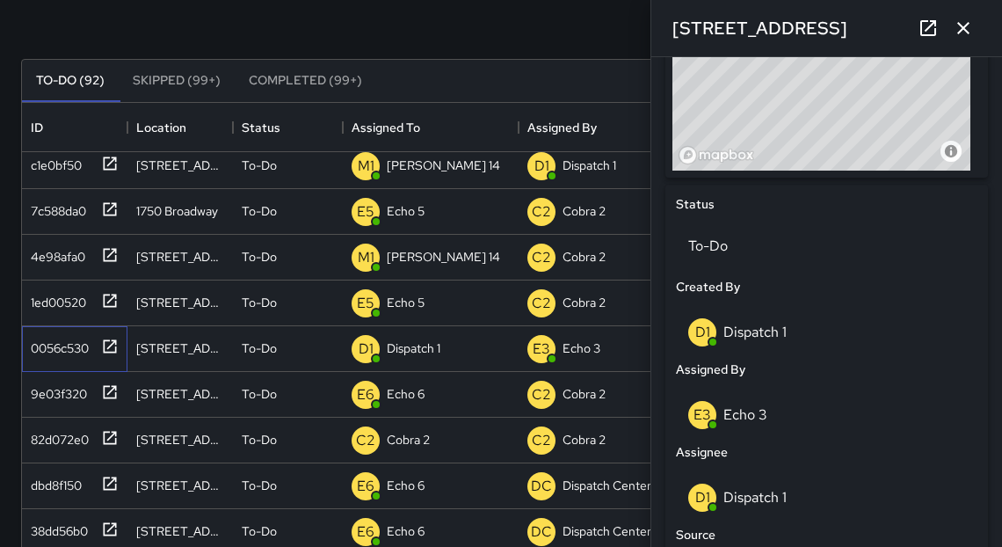
scroll to position [723, 0]
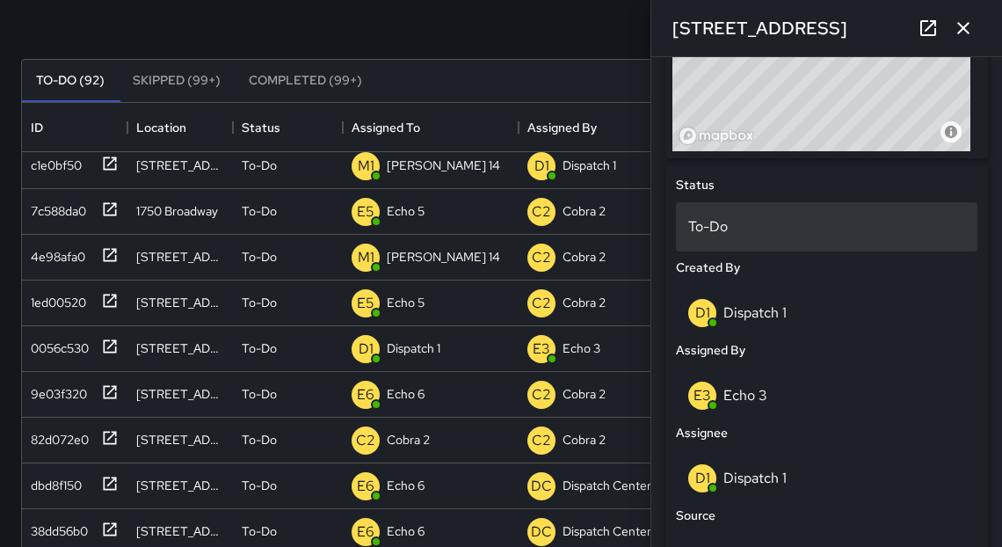
click at [716, 229] on p "To-Do" at bounding box center [826, 226] width 277 height 21
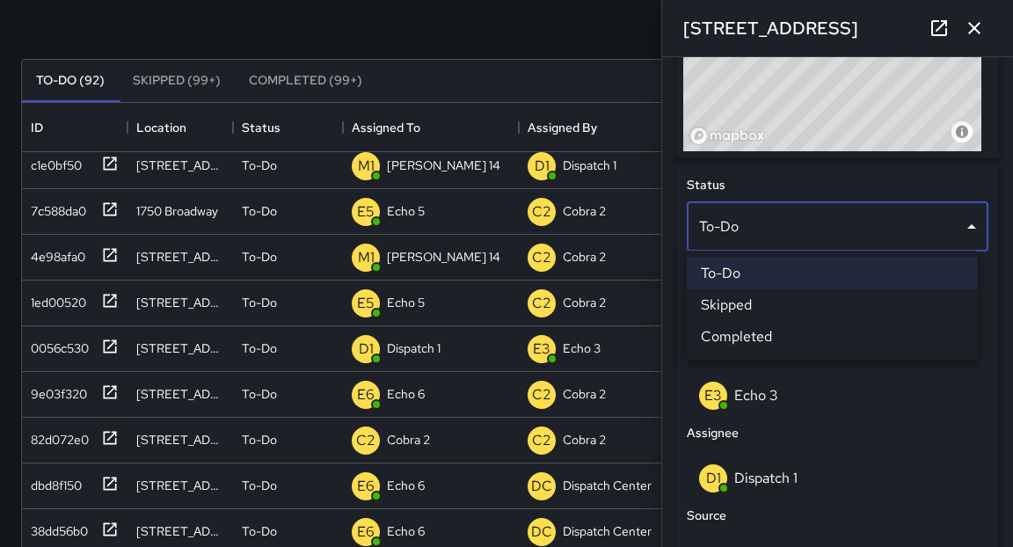
click at [725, 309] on li "Skipped" at bounding box center [832, 305] width 291 height 32
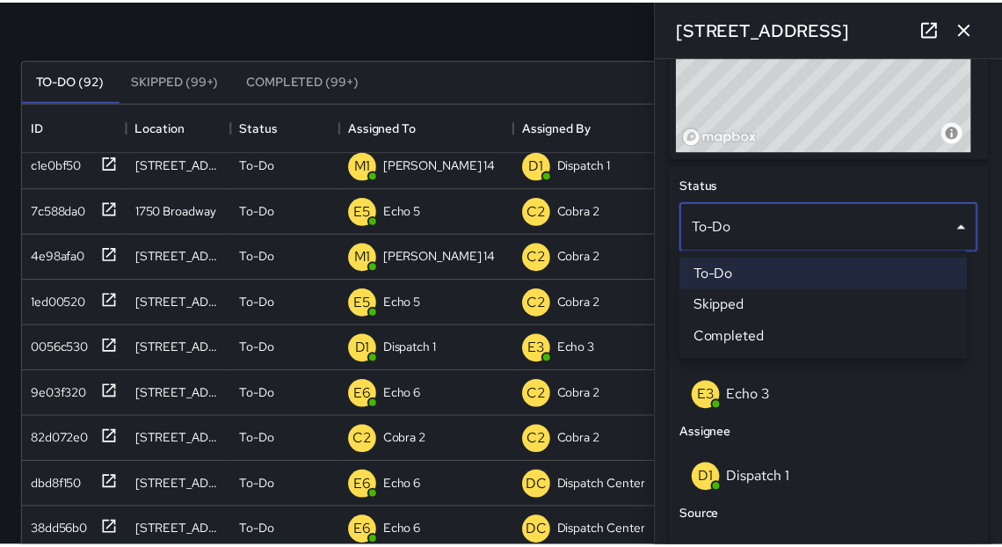
scroll to position [11, 11]
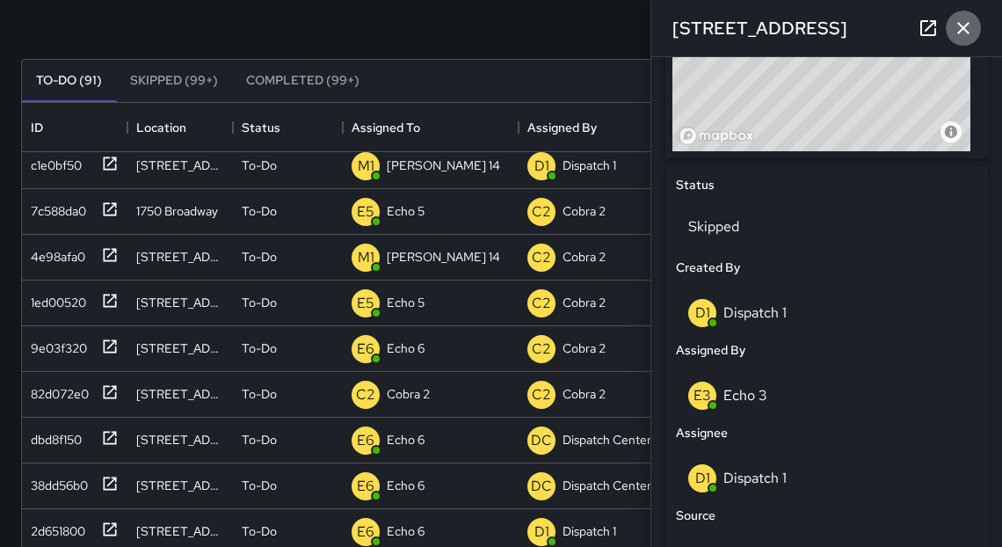
click at [956, 35] on icon "button" at bounding box center [963, 28] width 21 height 21
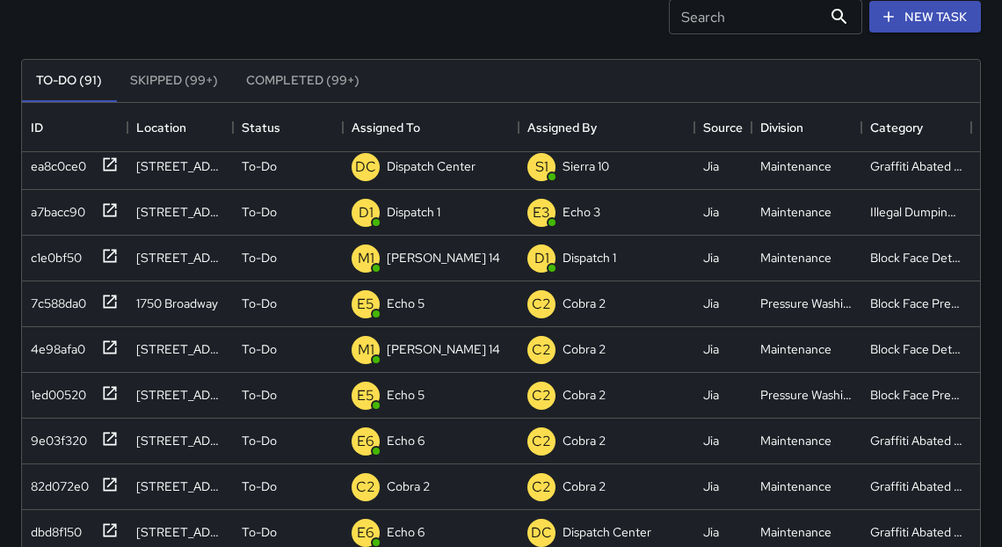
scroll to position [123, 0]
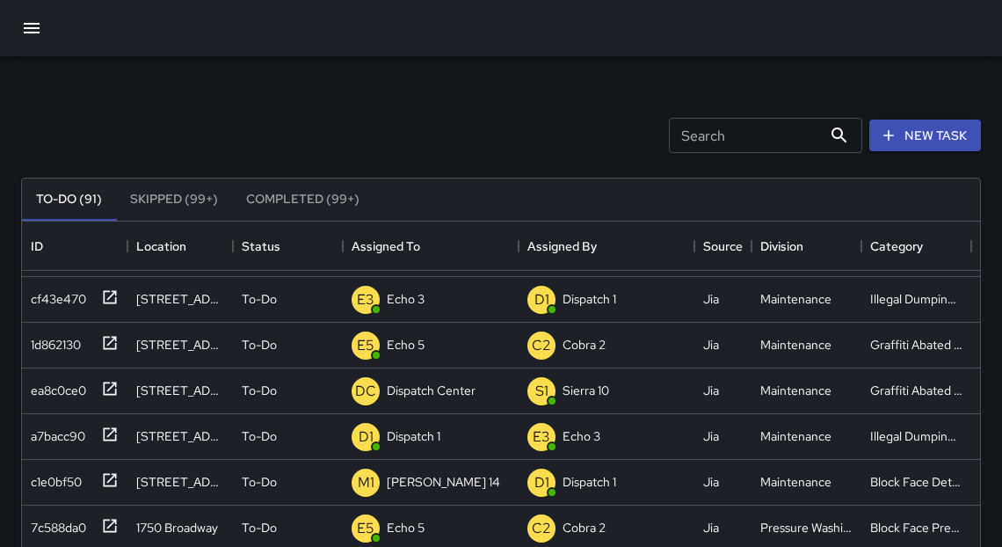
scroll to position [93, 0]
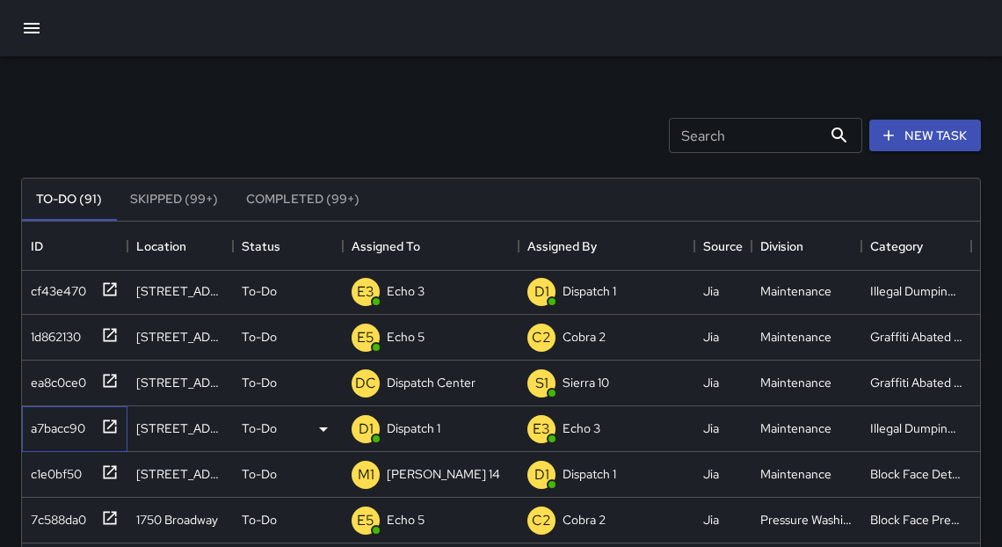
click at [105, 428] on icon at bounding box center [110, 427] width 18 height 18
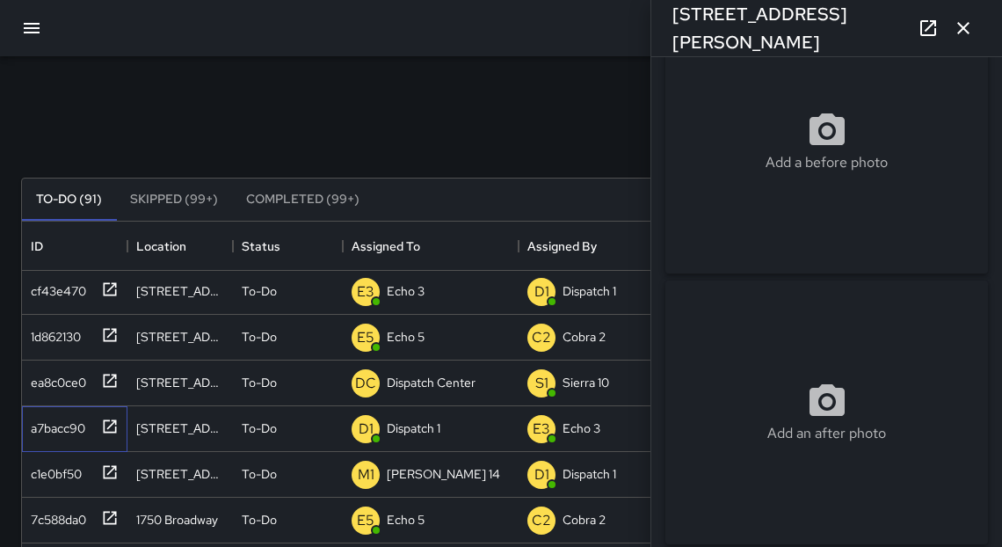
scroll to position [0, 0]
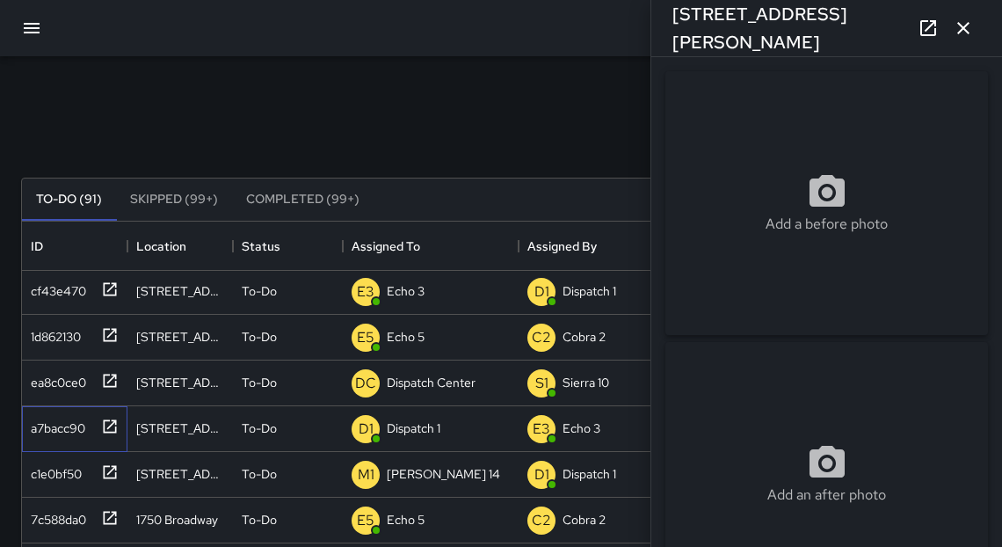
drag, startPoint x: 999, startPoint y: 185, endPoint x: 994, endPoint y: 85, distance: 99.4
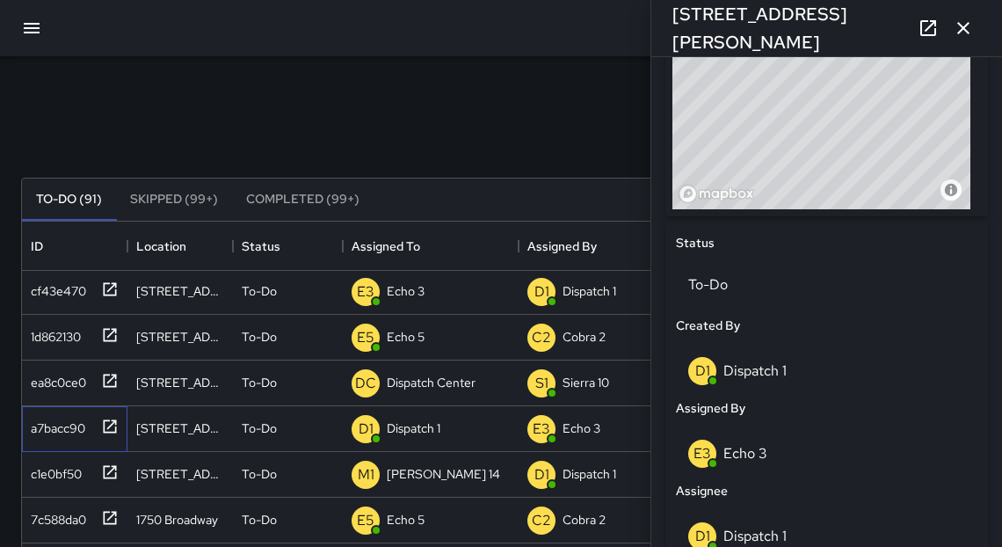
scroll to position [716, 0]
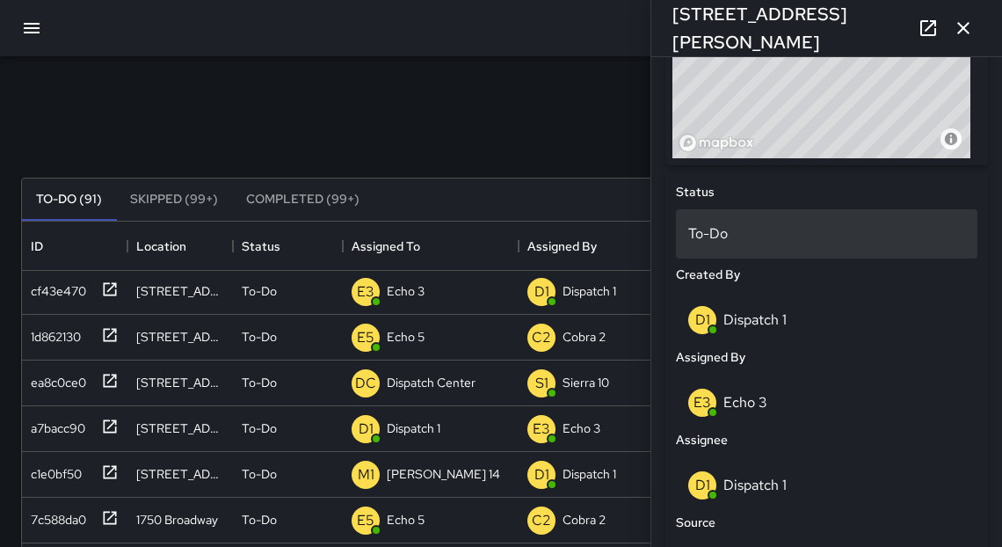
click at [753, 236] on p "To-Do" at bounding box center [826, 233] width 277 height 21
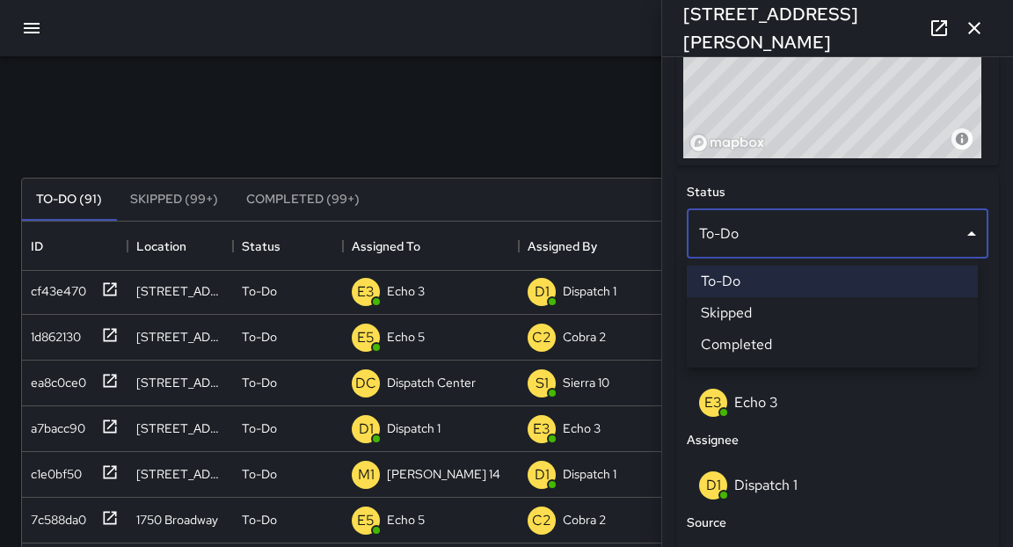
click at [756, 324] on li "Skipped" at bounding box center [832, 313] width 291 height 32
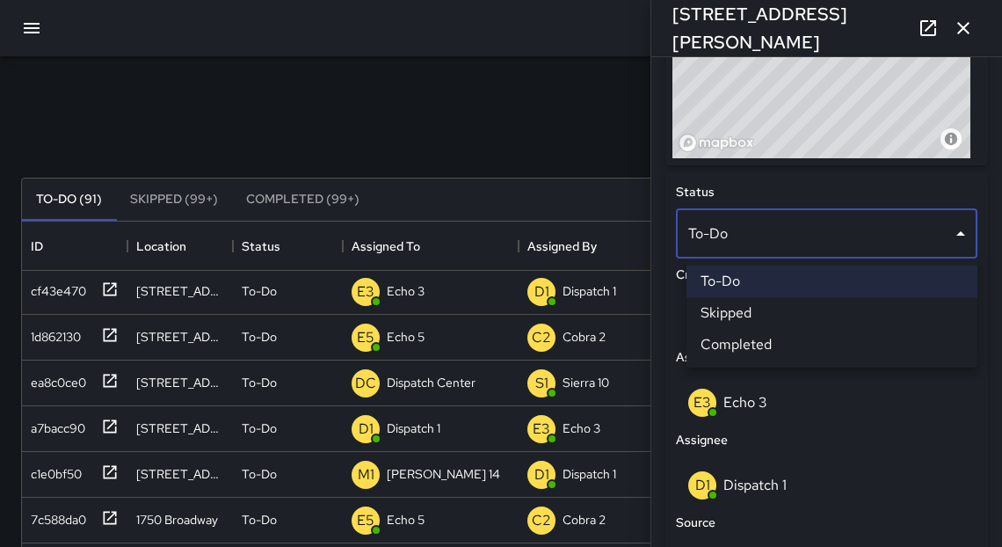
scroll to position [11, 11]
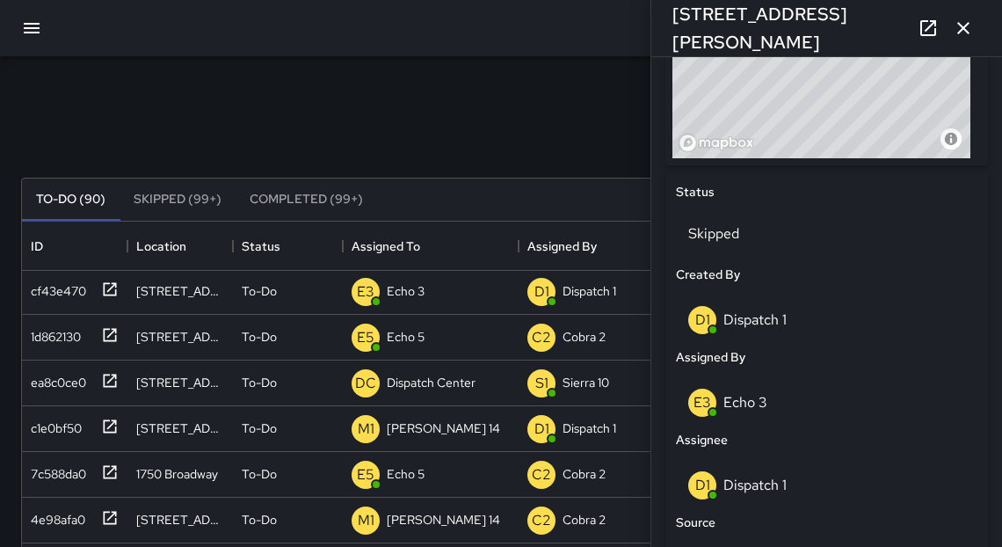
click at [404, 145] on div "Search Search New Task" at bounding box center [501, 135] width 967 height 91
click at [964, 25] on icon "button" at bounding box center [963, 28] width 12 height 12
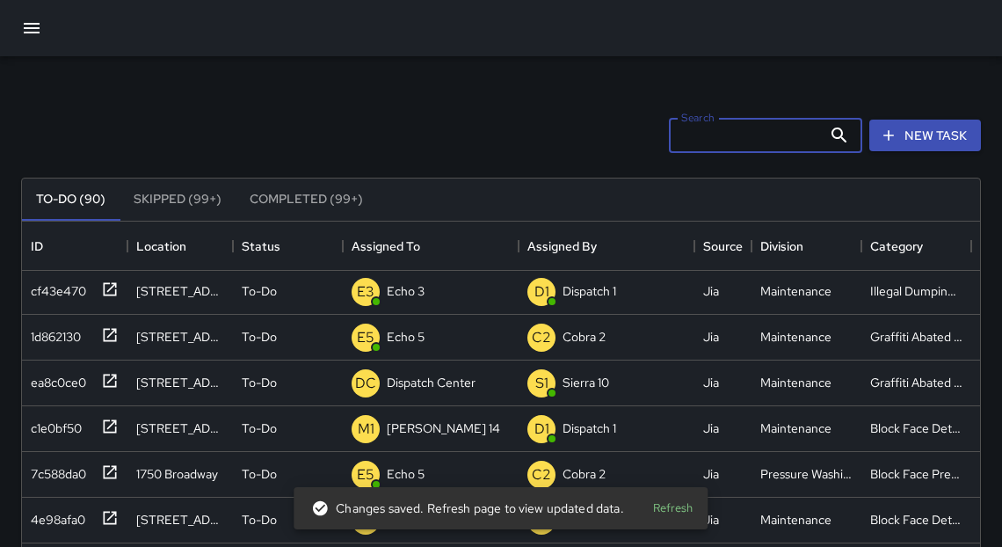
click at [698, 129] on input "Search" at bounding box center [745, 135] width 153 height 35
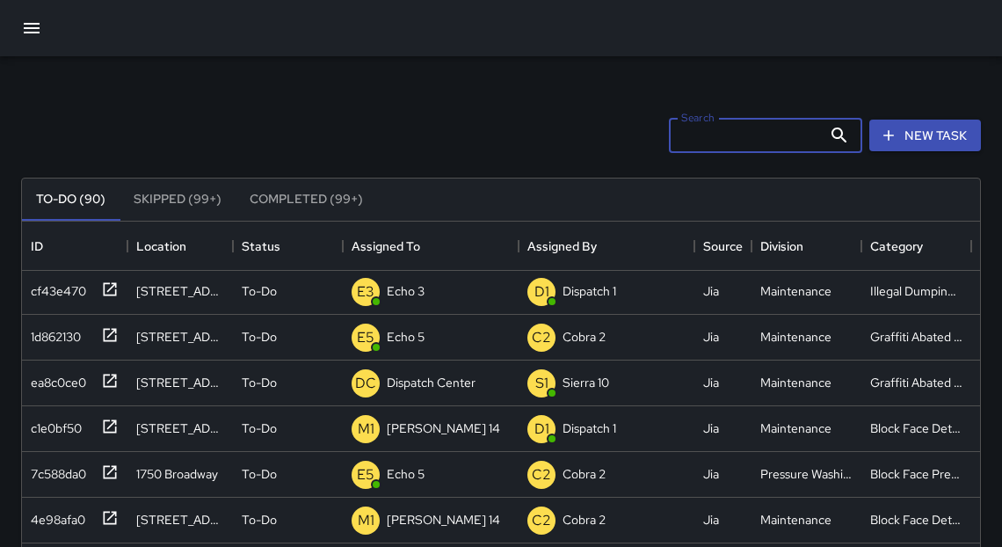
click at [476, 113] on div "Search Search New Task" at bounding box center [501, 135] width 967 height 91
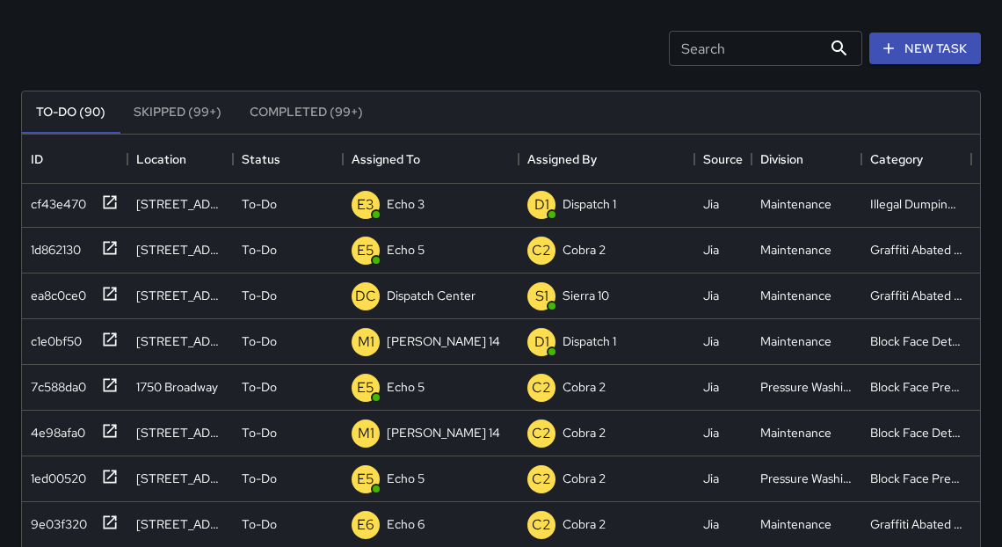
scroll to position [93, 0]
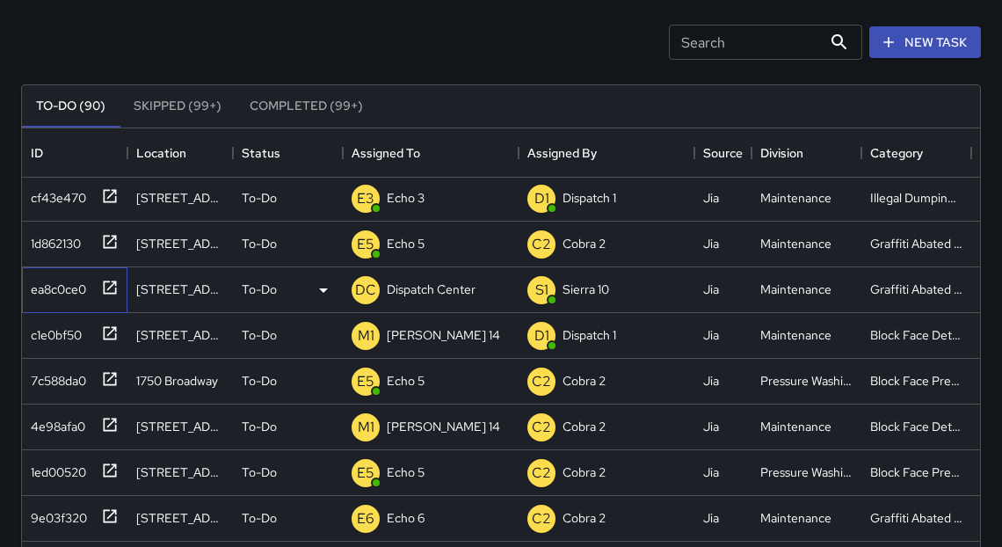
click at [105, 284] on icon at bounding box center [110, 288] width 18 height 18
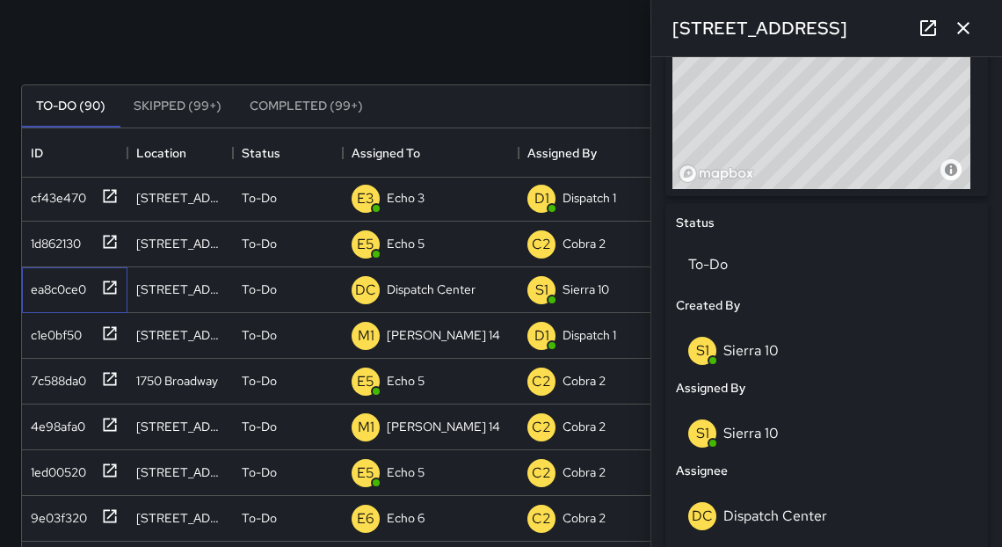
scroll to position [684, 0]
click at [745, 437] on p "Sierra 10" at bounding box center [751, 434] width 55 height 18
click at [747, 436] on p "Sierra 10" at bounding box center [751, 434] width 55 height 18
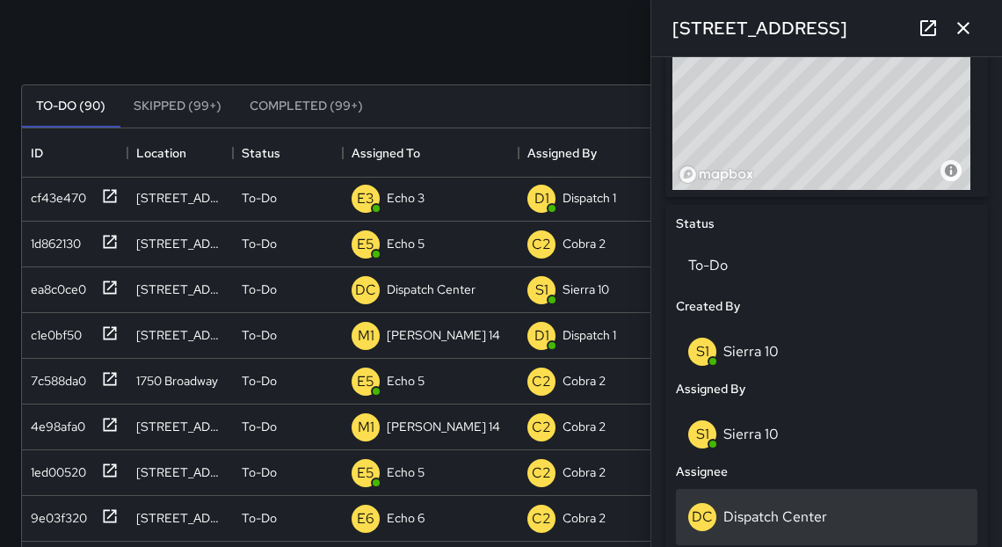
click at [795, 515] on p "Dispatch Center" at bounding box center [776, 516] width 104 height 18
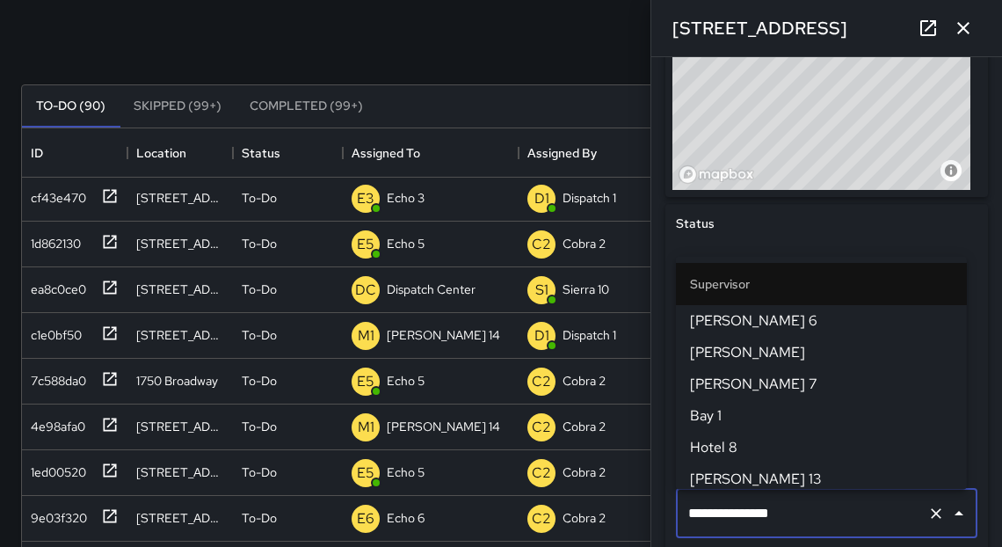
scroll to position [1905, 0]
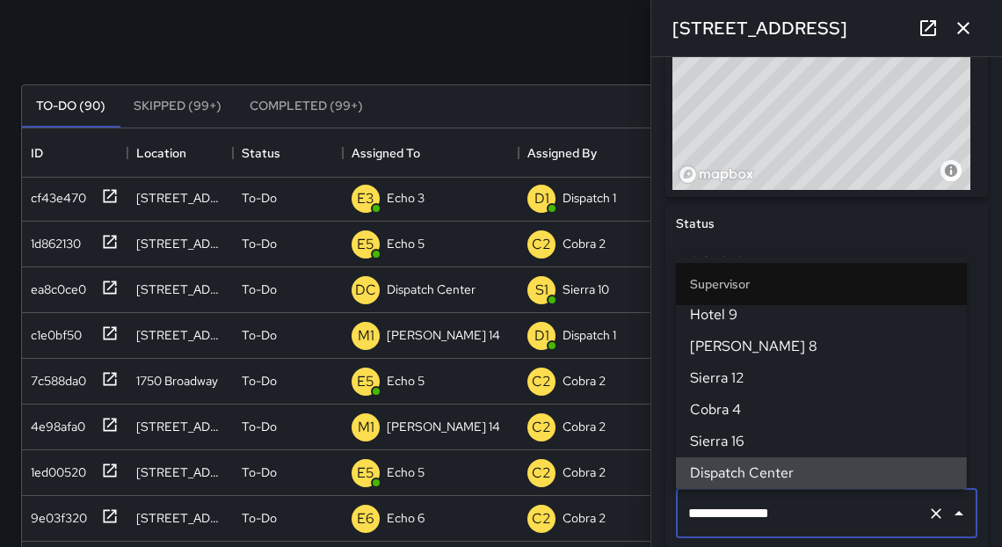
click at [795, 515] on input "**********" at bounding box center [802, 513] width 236 height 33
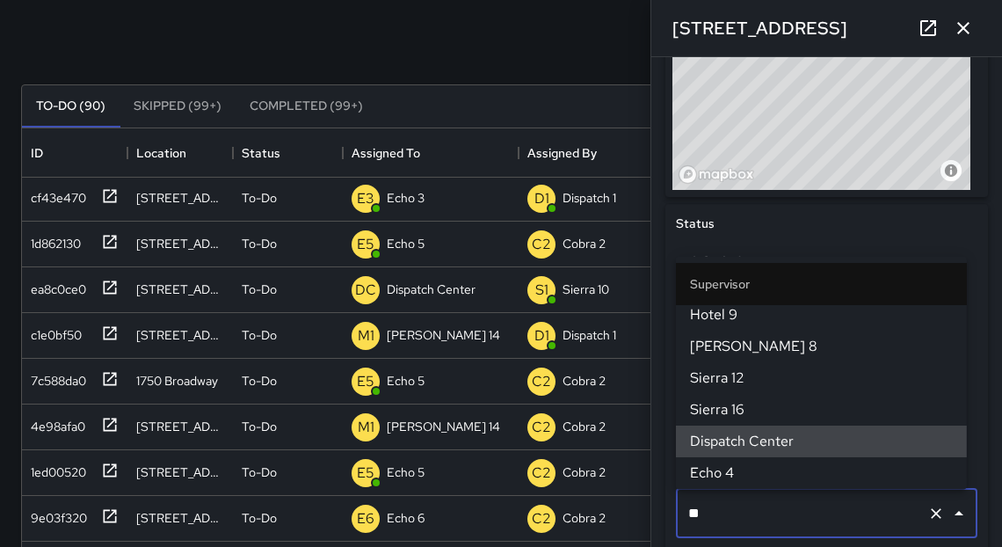
scroll to position [0, 0]
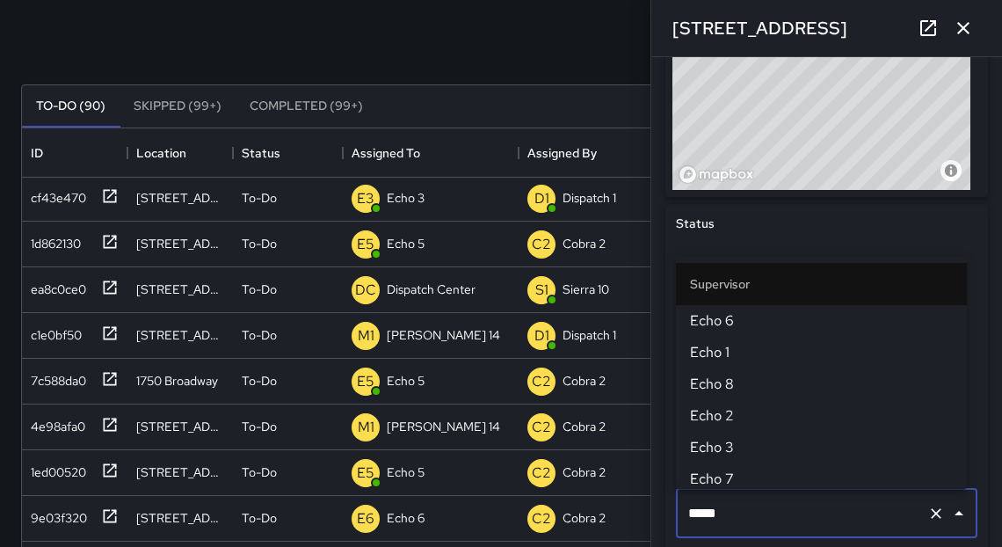
type input "******"
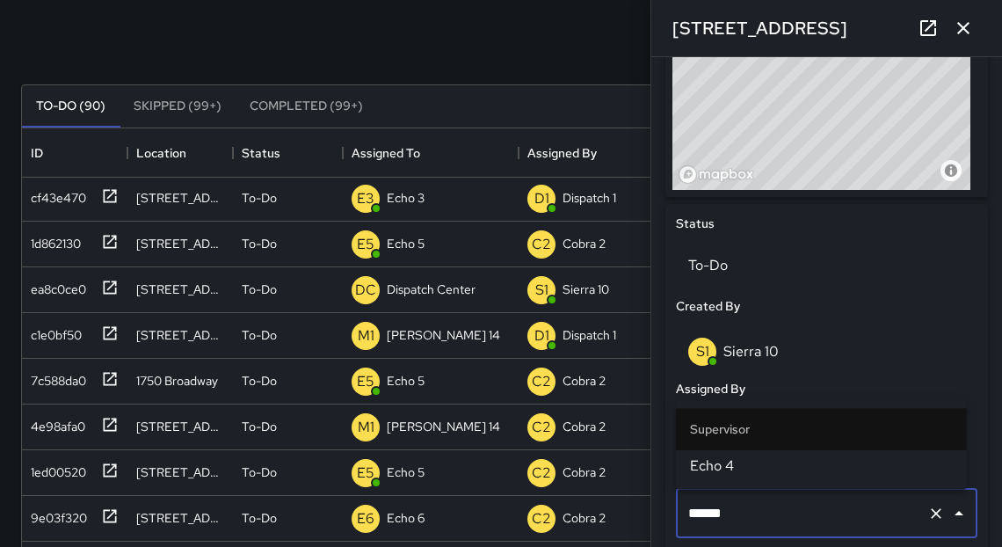
click at [734, 470] on span "Echo 4" at bounding box center [821, 465] width 263 height 21
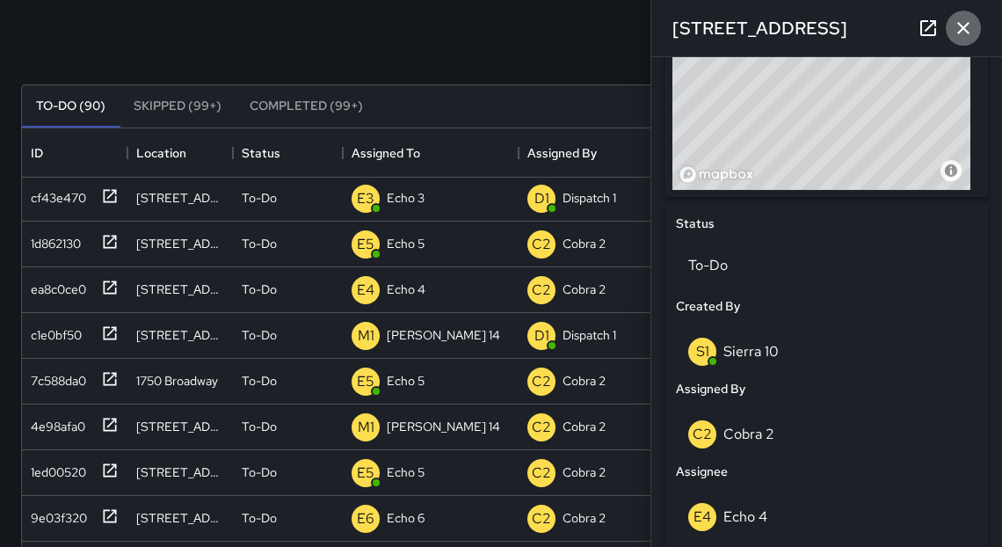
click at [972, 31] on icon "button" at bounding box center [963, 28] width 21 height 21
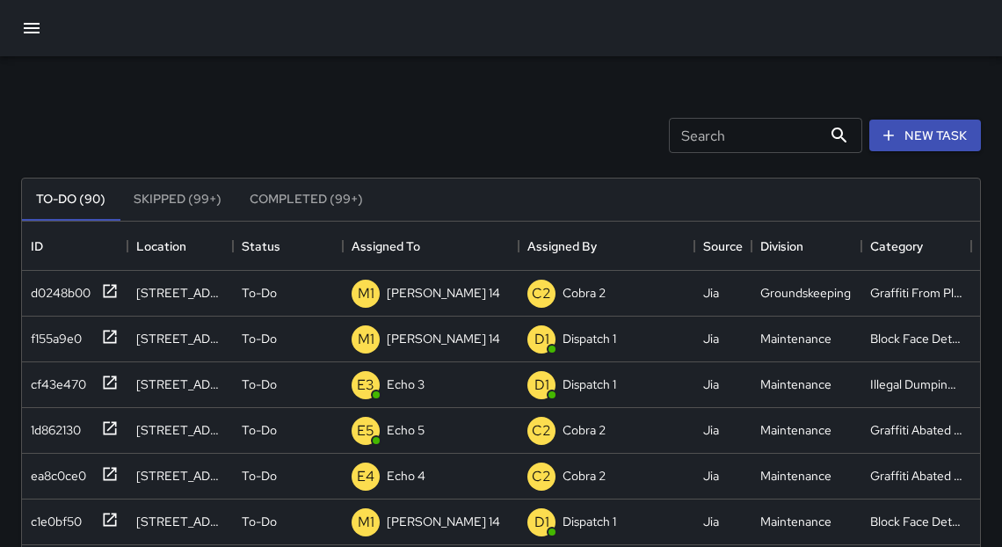
click at [27, 27] on icon "button" at bounding box center [32, 28] width 16 height 11
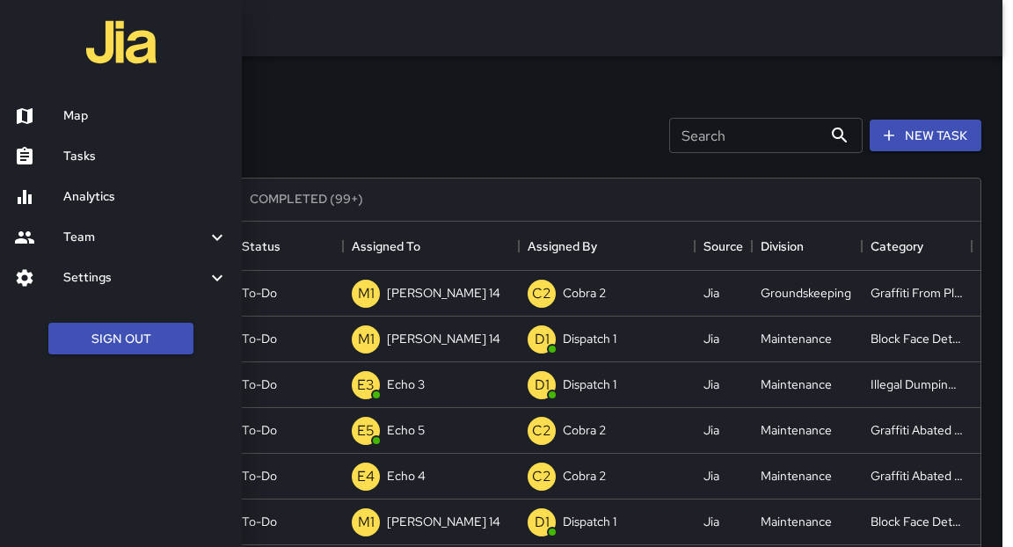
click at [96, 119] on h6 "Map" at bounding box center [145, 115] width 164 height 19
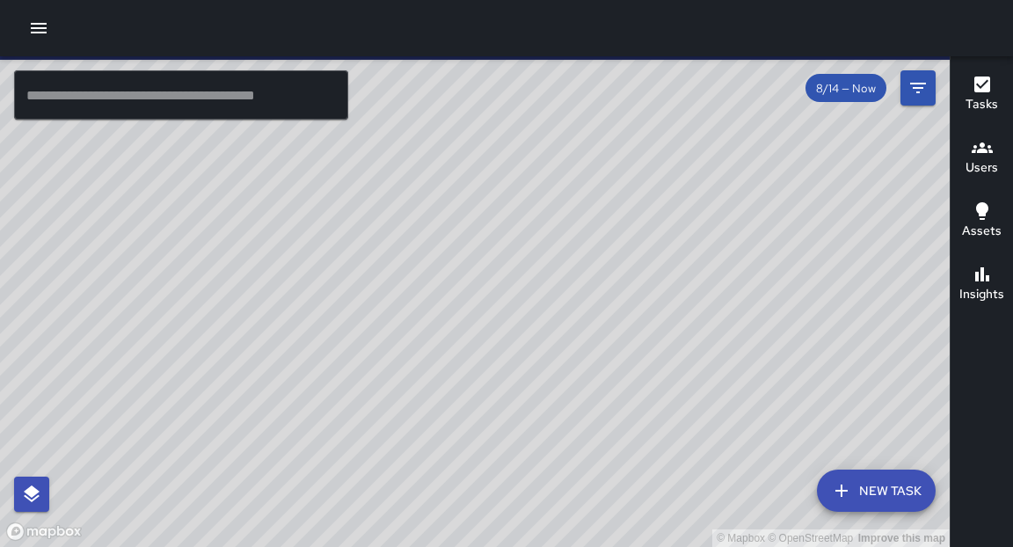
drag, startPoint x: 433, startPoint y: 387, endPoint x: 423, endPoint y: 404, distance: 19.3
click at [423, 404] on div "© Mapbox © OpenStreetMap Improve this map" at bounding box center [474, 301] width 949 height 491
drag, startPoint x: 609, startPoint y: 178, endPoint x: 596, endPoint y: 487, distance: 309.7
click at [596, 487] on div "© Mapbox © OpenStreetMap Improve this map" at bounding box center [474, 301] width 949 height 491
drag, startPoint x: 596, startPoint y: 203, endPoint x: 614, endPoint y: 236, distance: 37.0
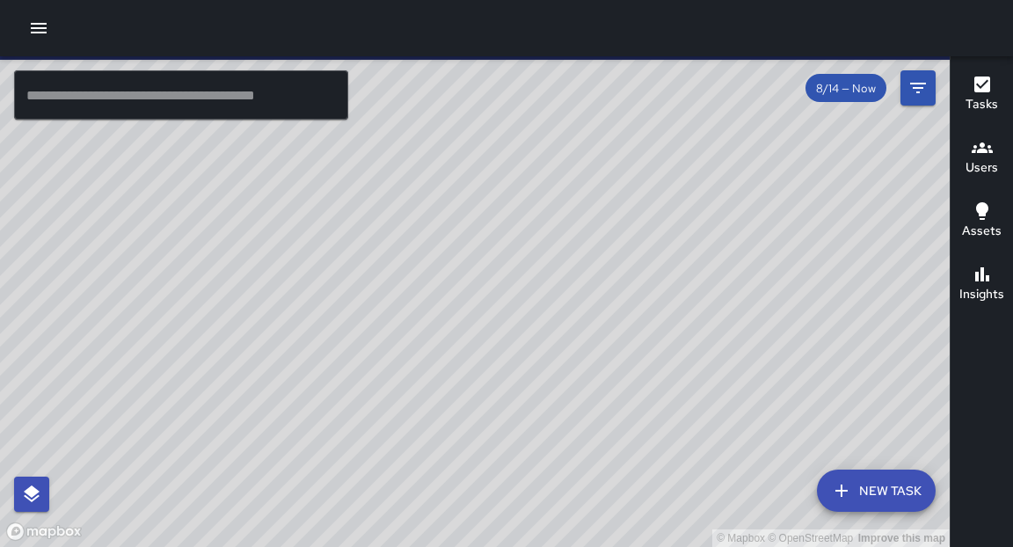
click at [613, 236] on div "© Mapbox © OpenStreetMap Improve this map" at bounding box center [474, 301] width 949 height 491
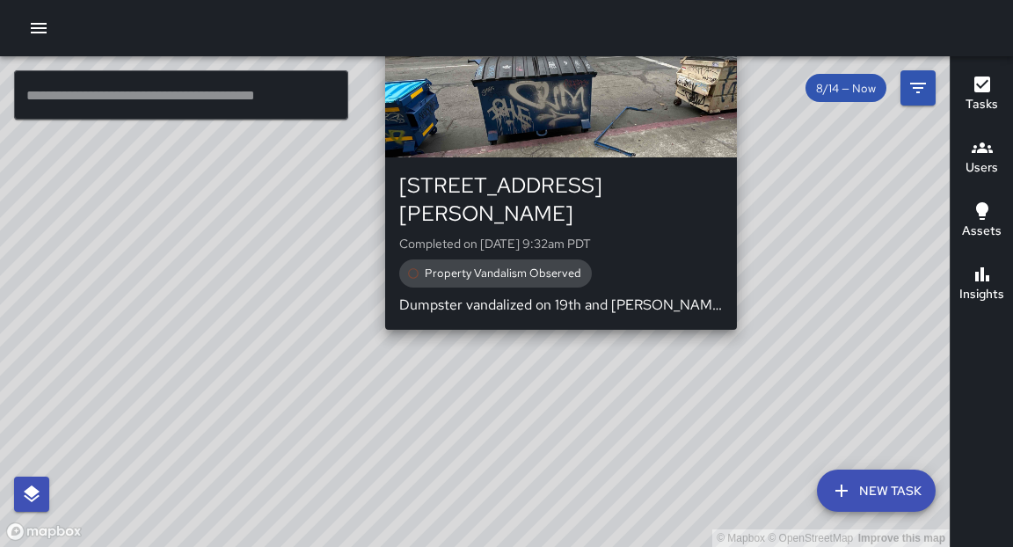
click at [556, 315] on div "© Mapbox © OpenStreetMap Improve this map D1 Dispatch 1 1900 Webster Street Com…" at bounding box center [474, 301] width 949 height 491
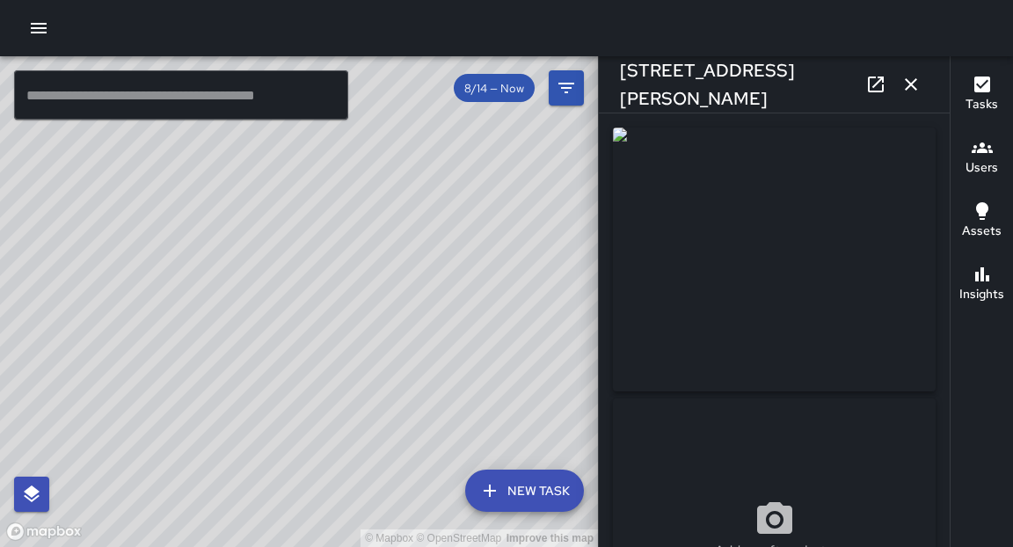
type input "**********"
